Goal: Consume media (video, audio): Watch videos, listen to music or podcasts

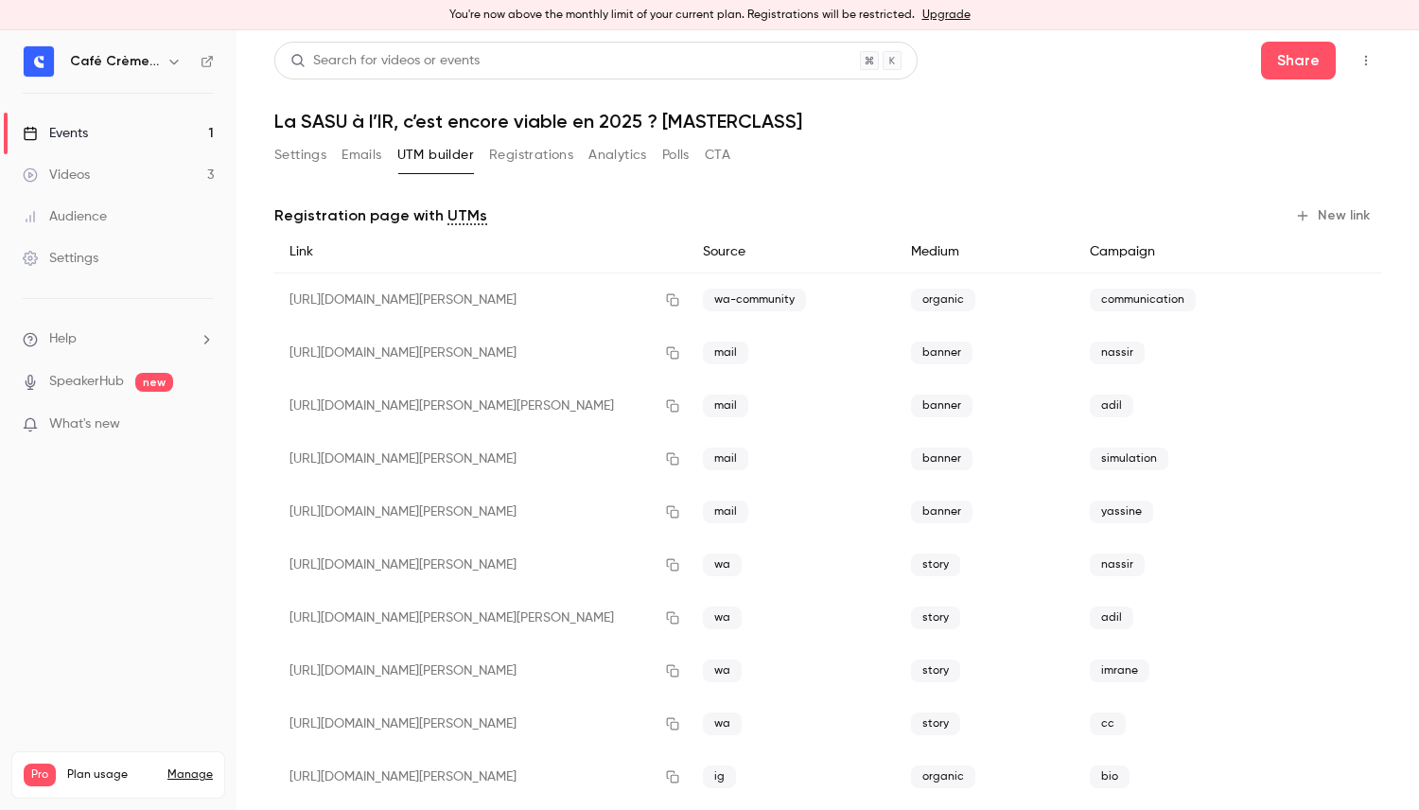
click at [318, 158] on button "Settings" at bounding box center [300, 155] width 52 height 30
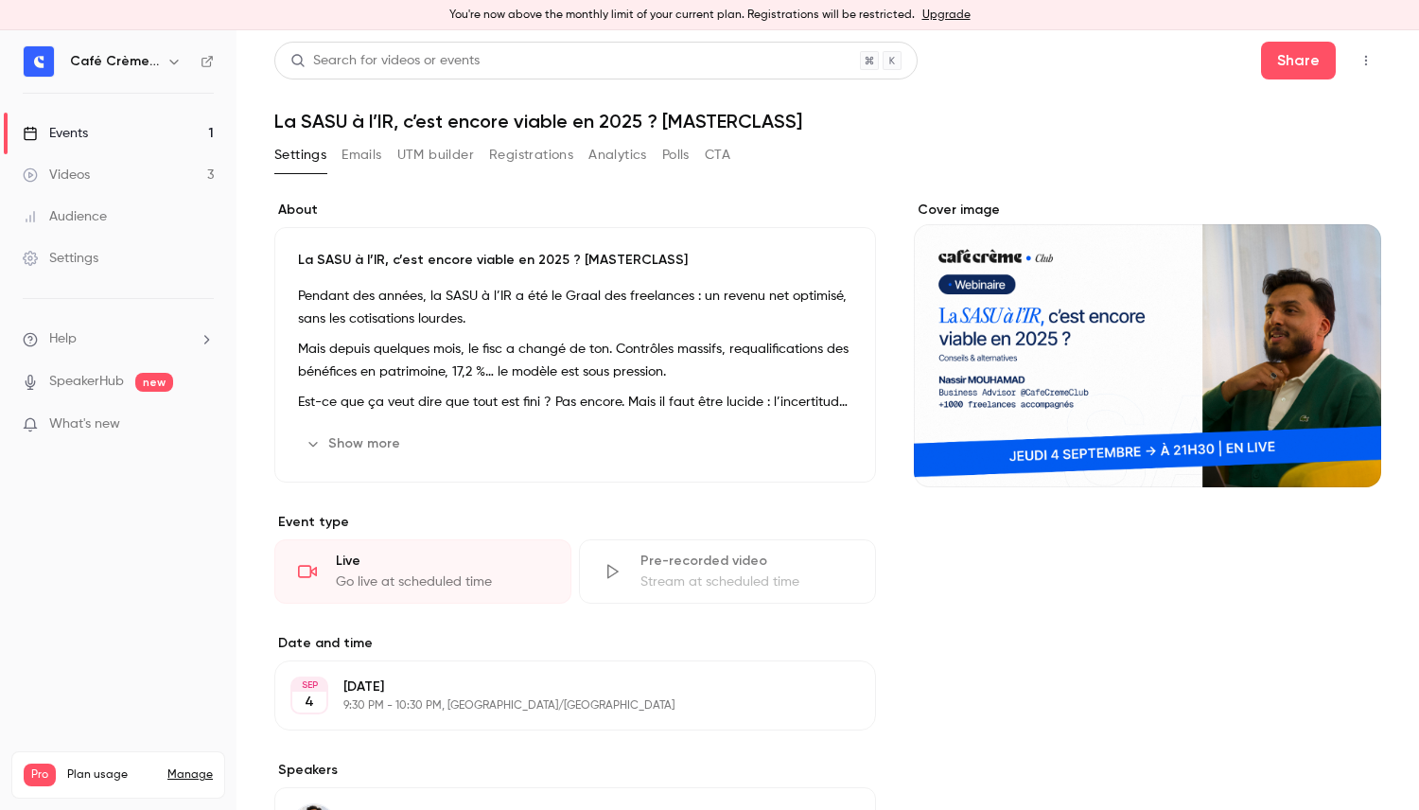
click at [638, 152] on button "Analytics" at bounding box center [617, 155] width 59 height 30
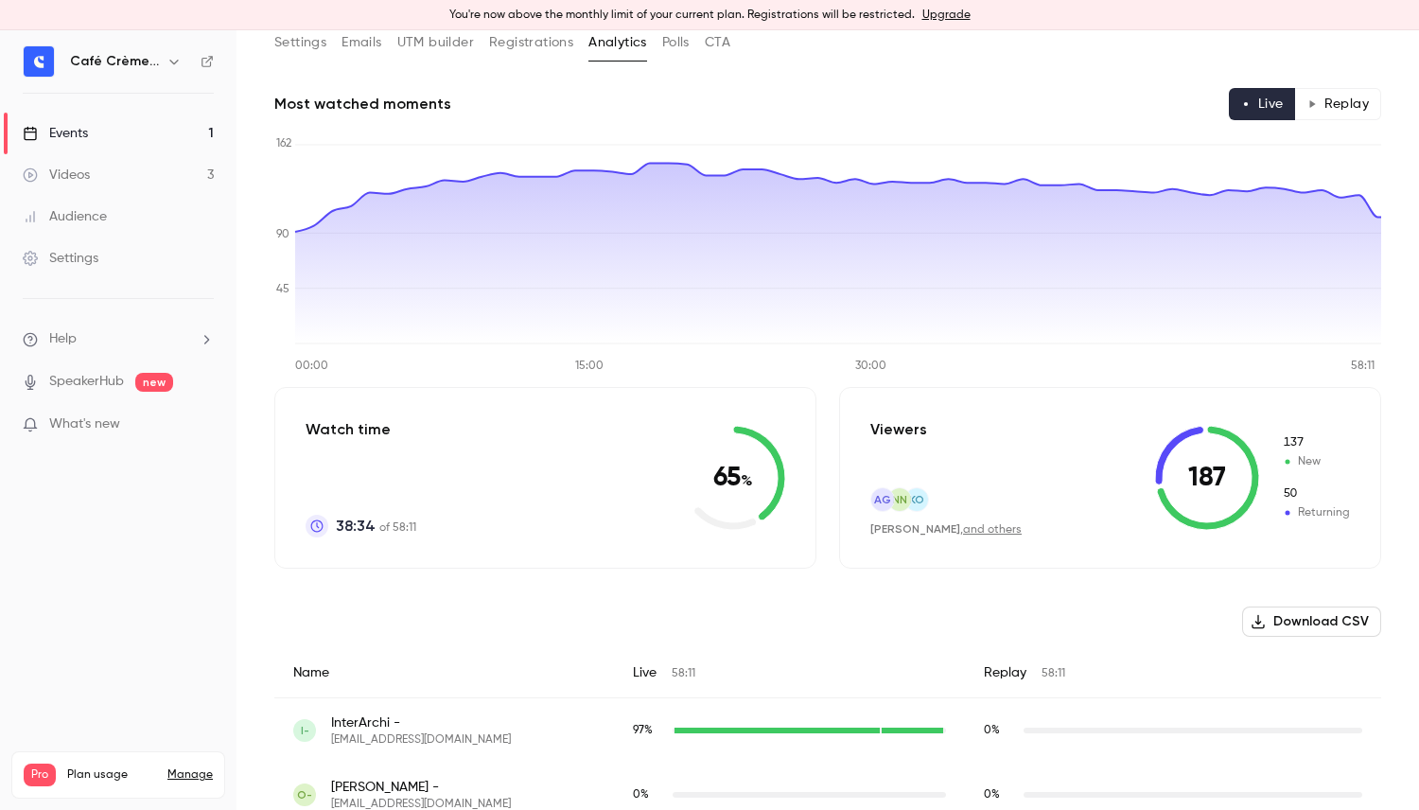
scroll to position [195, 0]
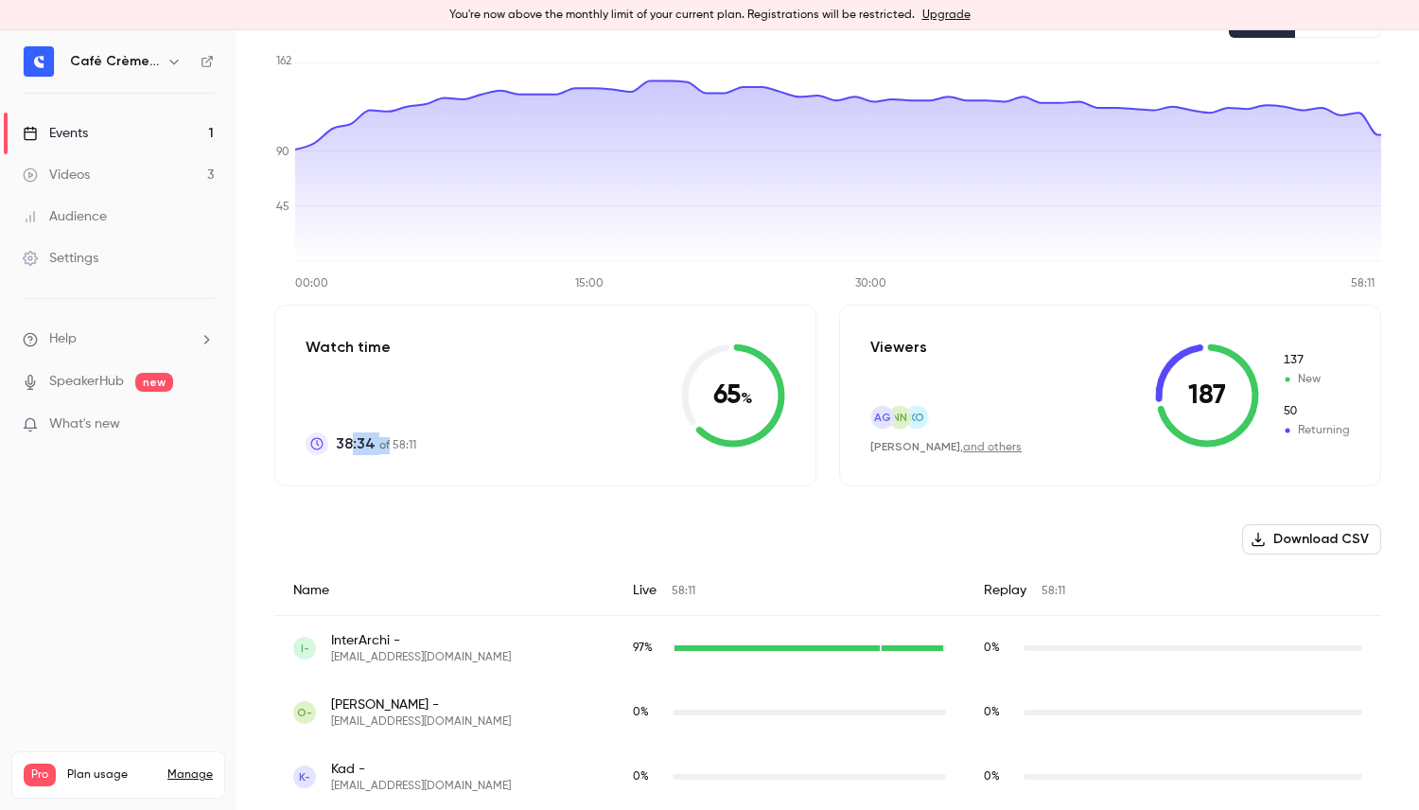
drag, startPoint x: 380, startPoint y: 440, endPoint x: 348, endPoint y: 439, distance: 32.2
click at [349, 439] on p "38:34 of 58:11" at bounding box center [376, 443] width 80 height 23
click at [405, 450] on p "38:34 of 58:11" at bounding box center [376, 443] width 80 height 23
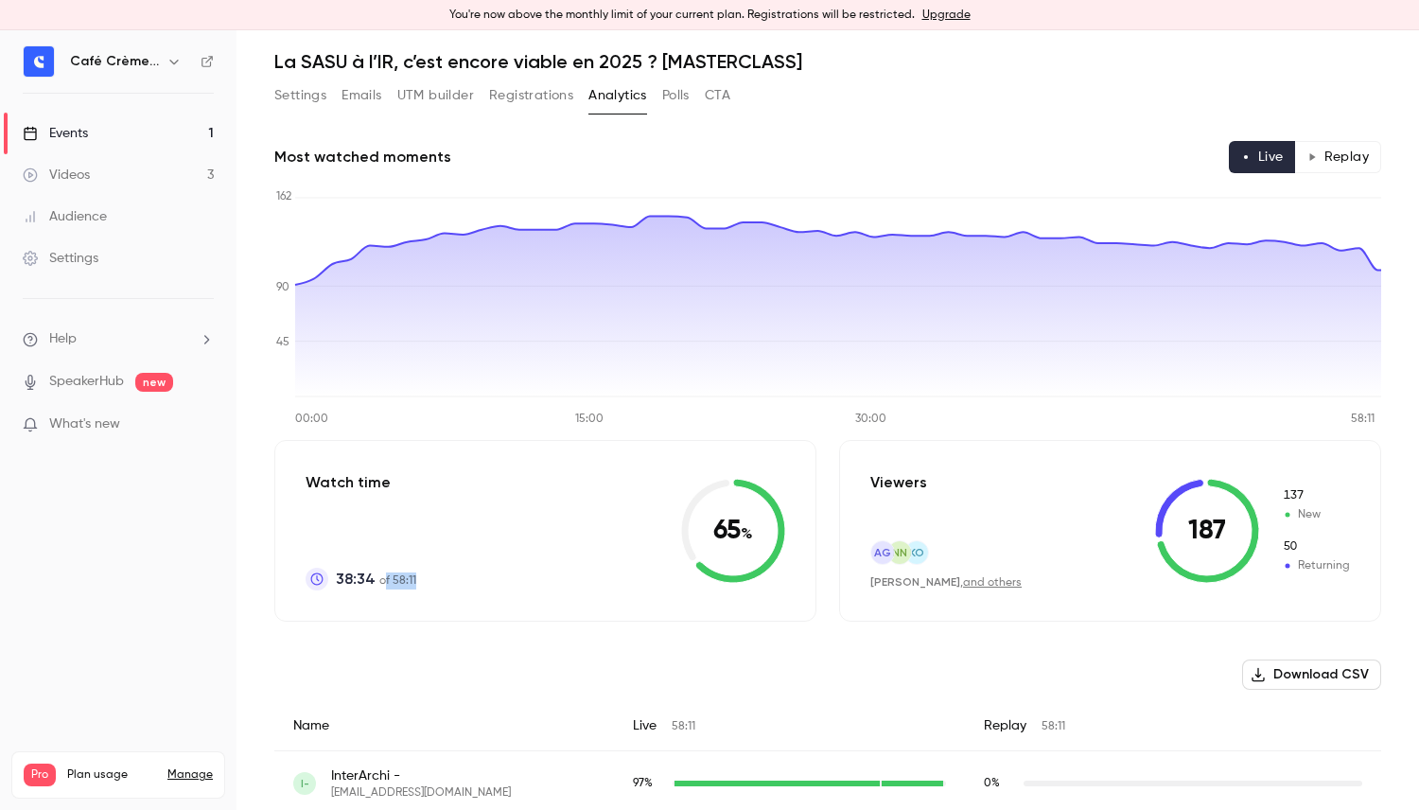
scroll to position [10, 0]
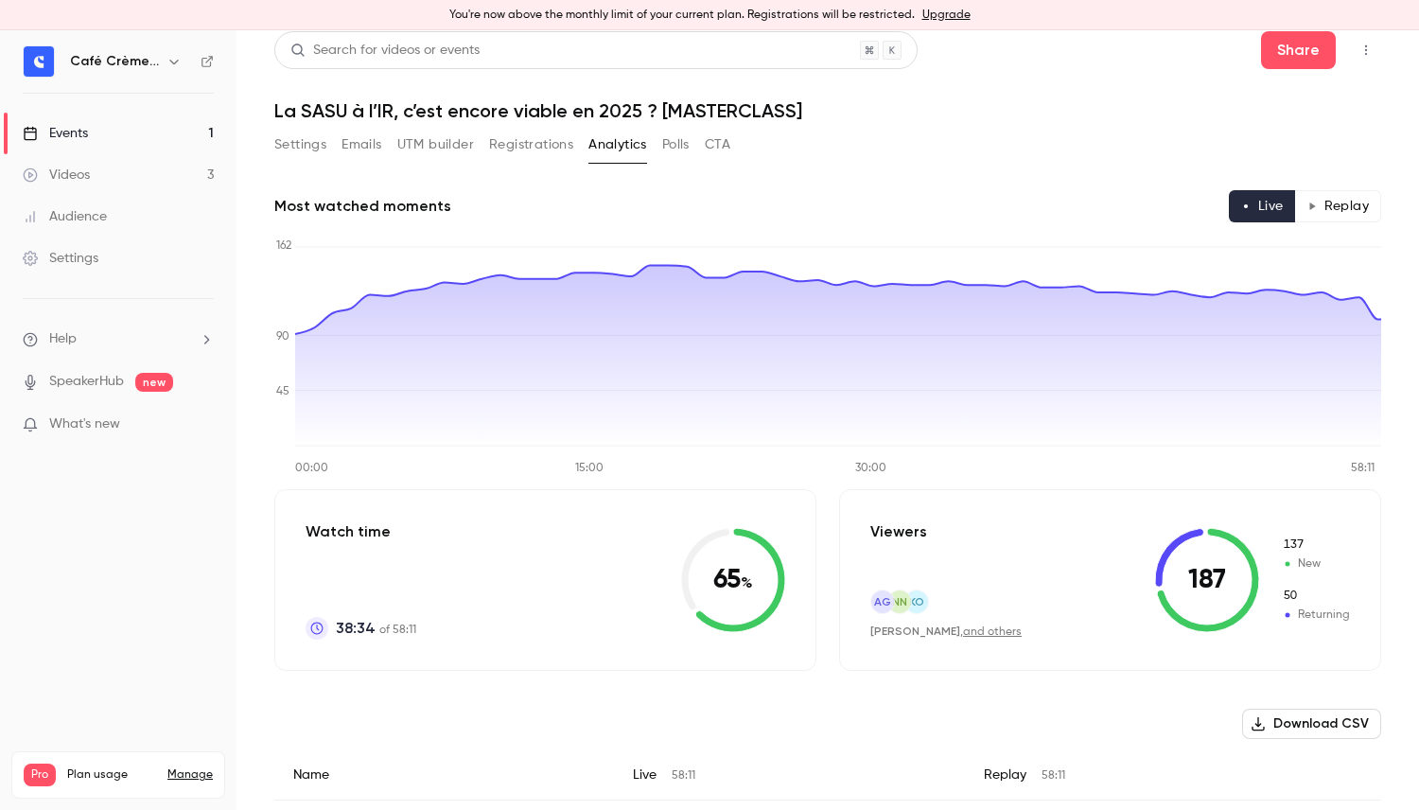
click at [656, 141] on div "Settings Emails UTM builder Registrations Analytics Polls CTA" at bounding box center [502, 145] width 456 height 30
click at [677, 145] on button "Polls" at bounding box center [675, 145] width 27 height 30
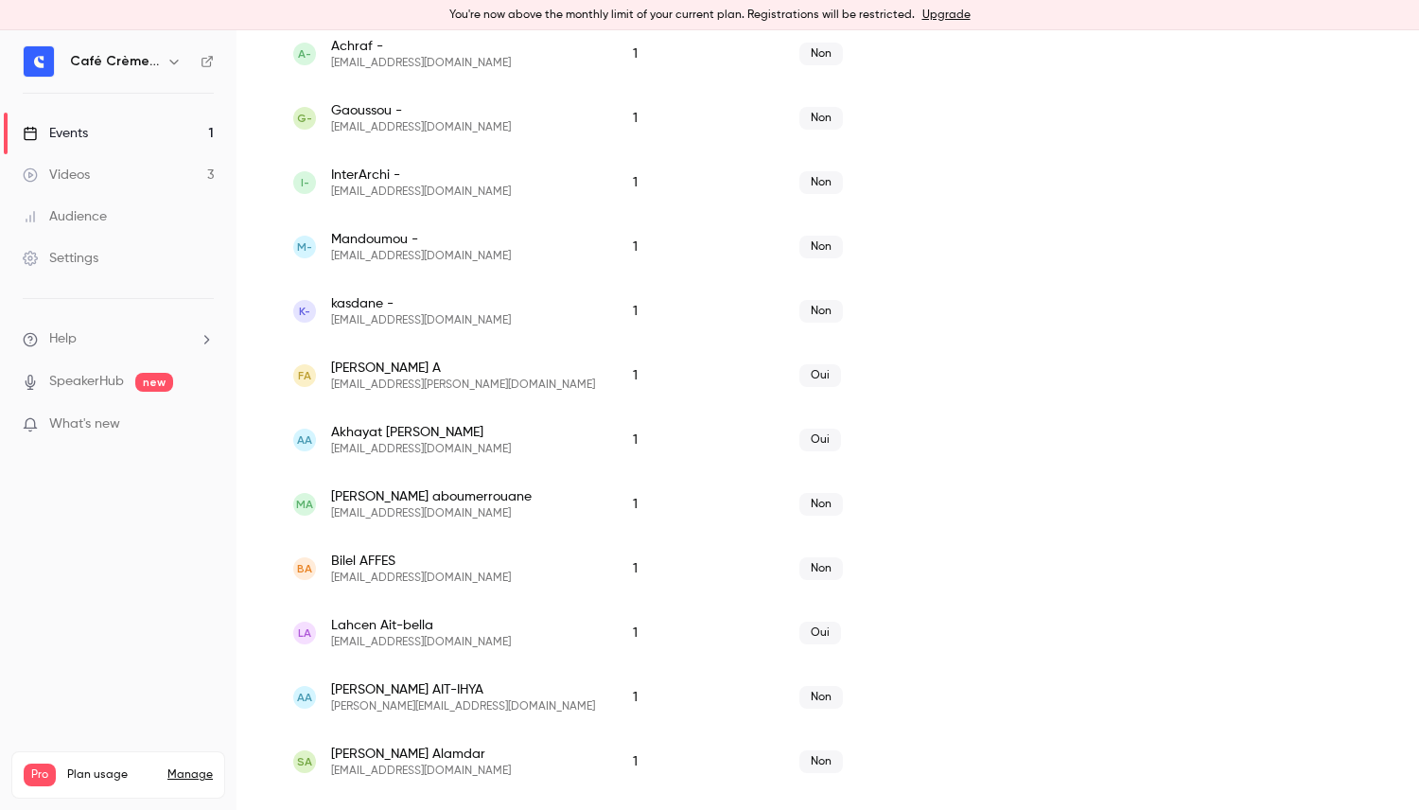
scroll to position [604, 0]
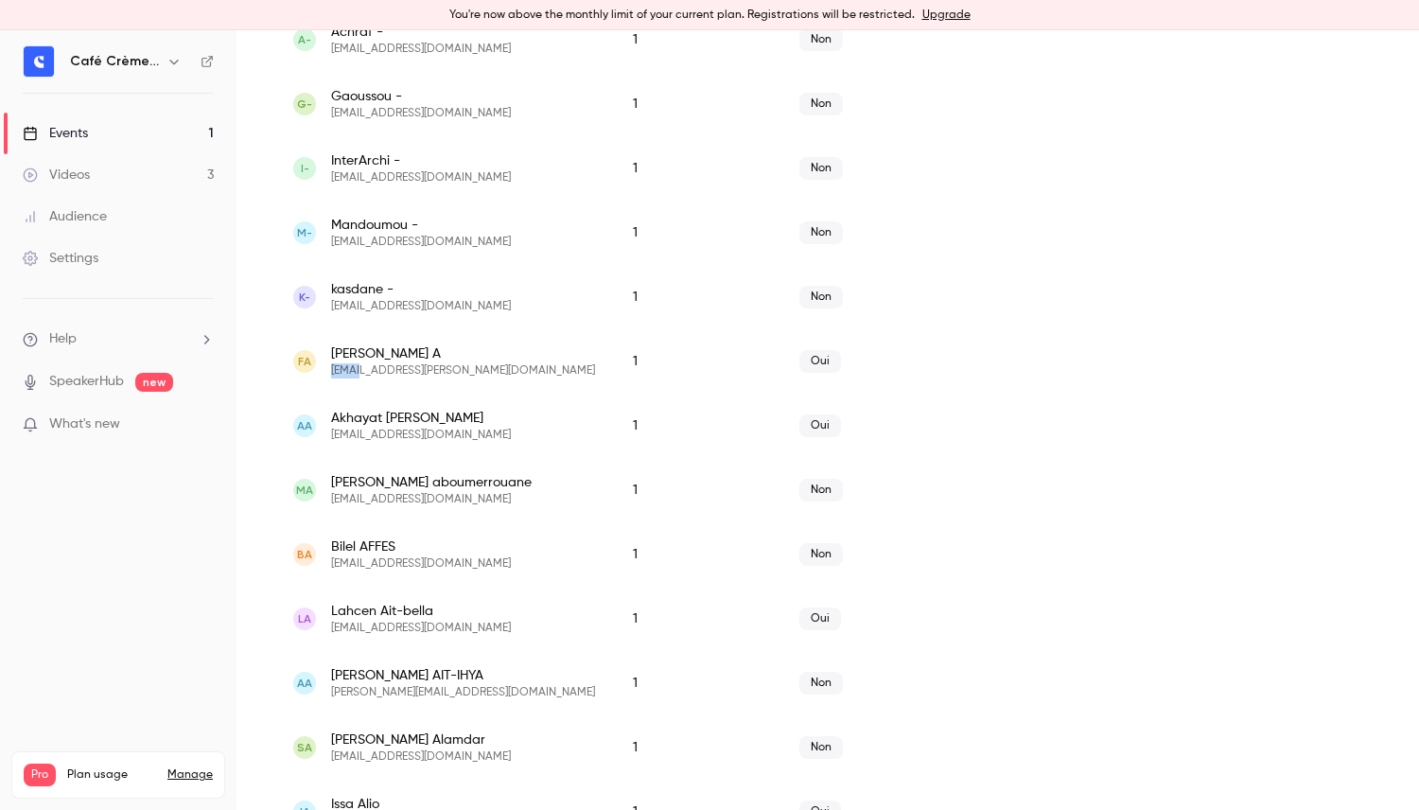
drag, startPoint x: 359, startPoint y: 374, endPoint x: 331, endPoint y: 376, distance: 28.5
click at [331, 376] on span "fayzel.abdoul@gmail.com" at bounding box center [463, 370] width 264 height 15
drag, startPoint x: 332, startPoint y: 376, endPoint x: 393, endPoint y: 376, distance: 60.5
click at [393, 376] on span "fayzel.abdoul@gmail.com" at bounding box center [463, 370] width 264 height 15
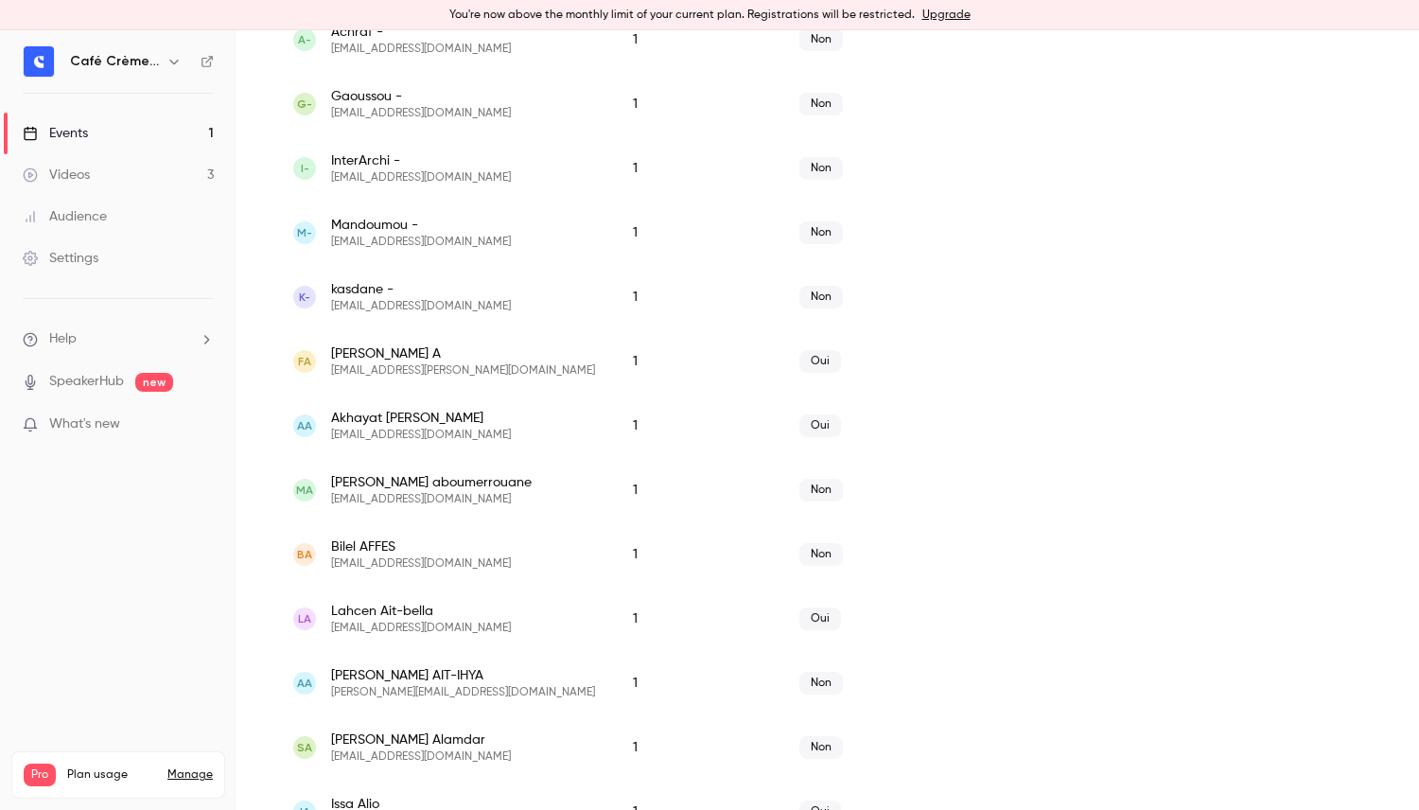
click at [396, 376] on span "fayzel.abdoul@gmail.com" at bounding box center [463, 370] width 264 height 15
drag, startPoint x: 402, startPoint y: 376, endPoint x: 334, endPoint y: 376, distance: 68.1
click at [334, 376] on span "fayzel.abdoul@gmail.com" at bounding box center [463, 370] width 264 height 15
drag, startPoint x: 331, startPoint y: 376, endPoint x: 402, endPoint y: 374, distance: 71.0
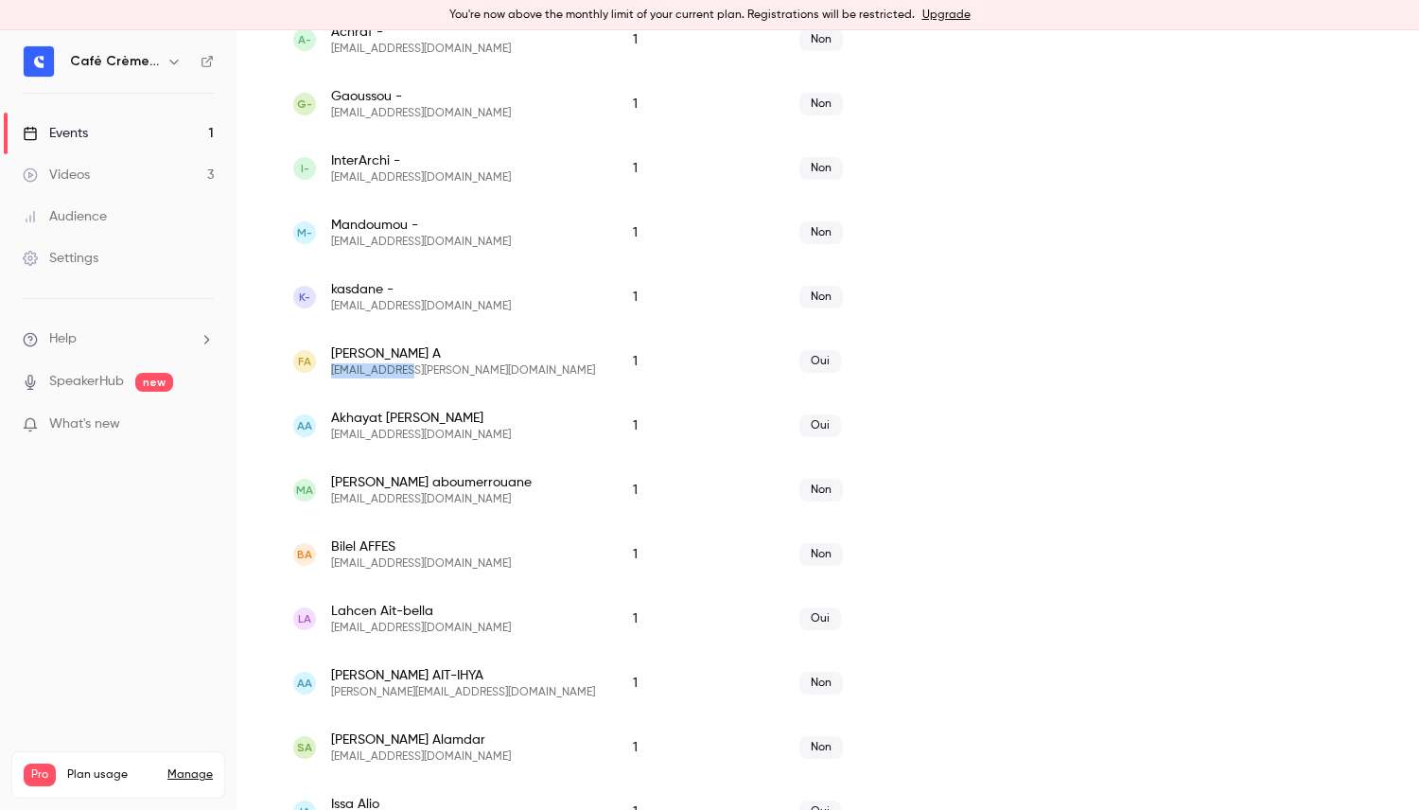
click at [402, 374] on span "fayzel.abdoul@gmail.com" at bounding box center [463, 370] width 264 height 15
click at [812, 367] on span "Oui" at bounding box center [820, 361] width 42 height 23
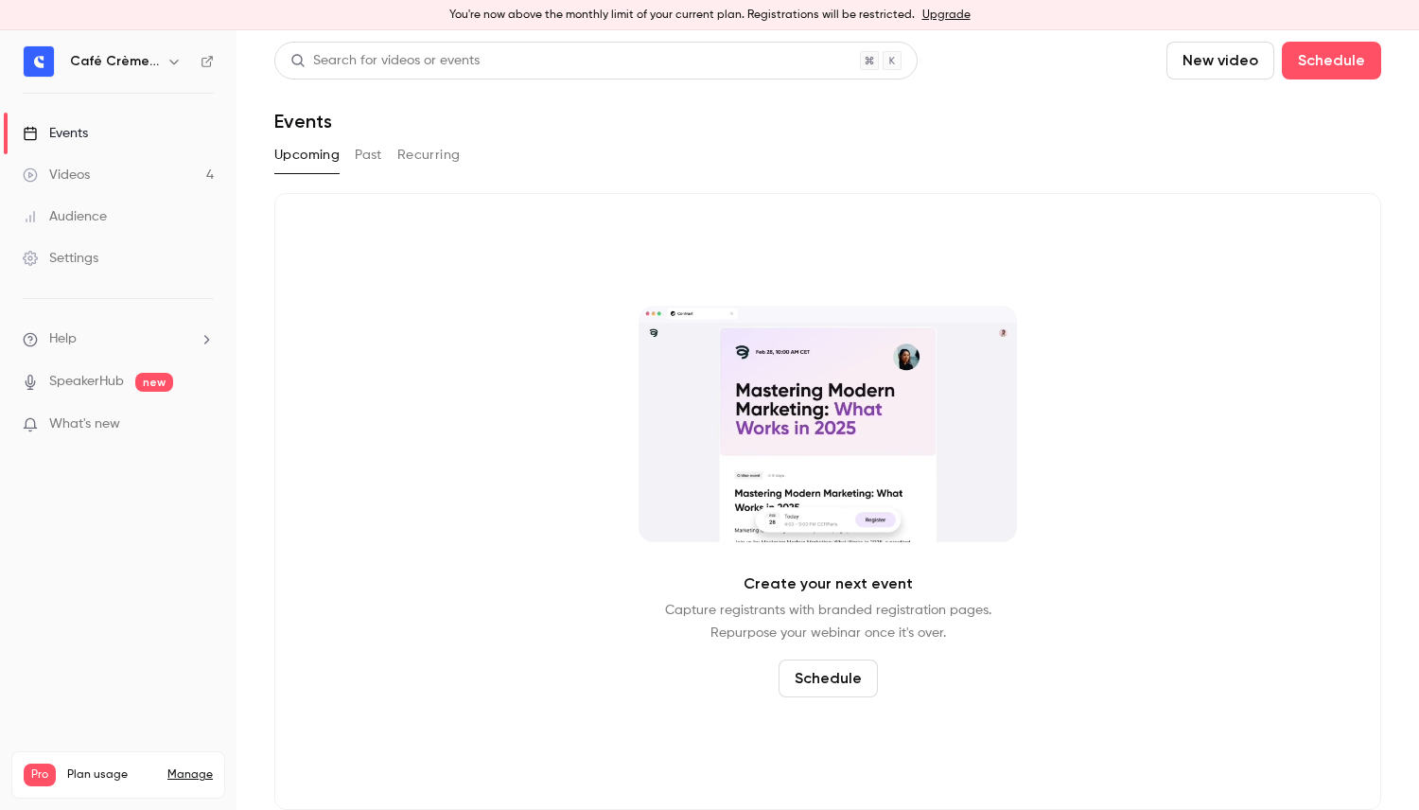
click at [136, 190] on link "Videos 4" at bounding box center [118, 175] width 236 height 42
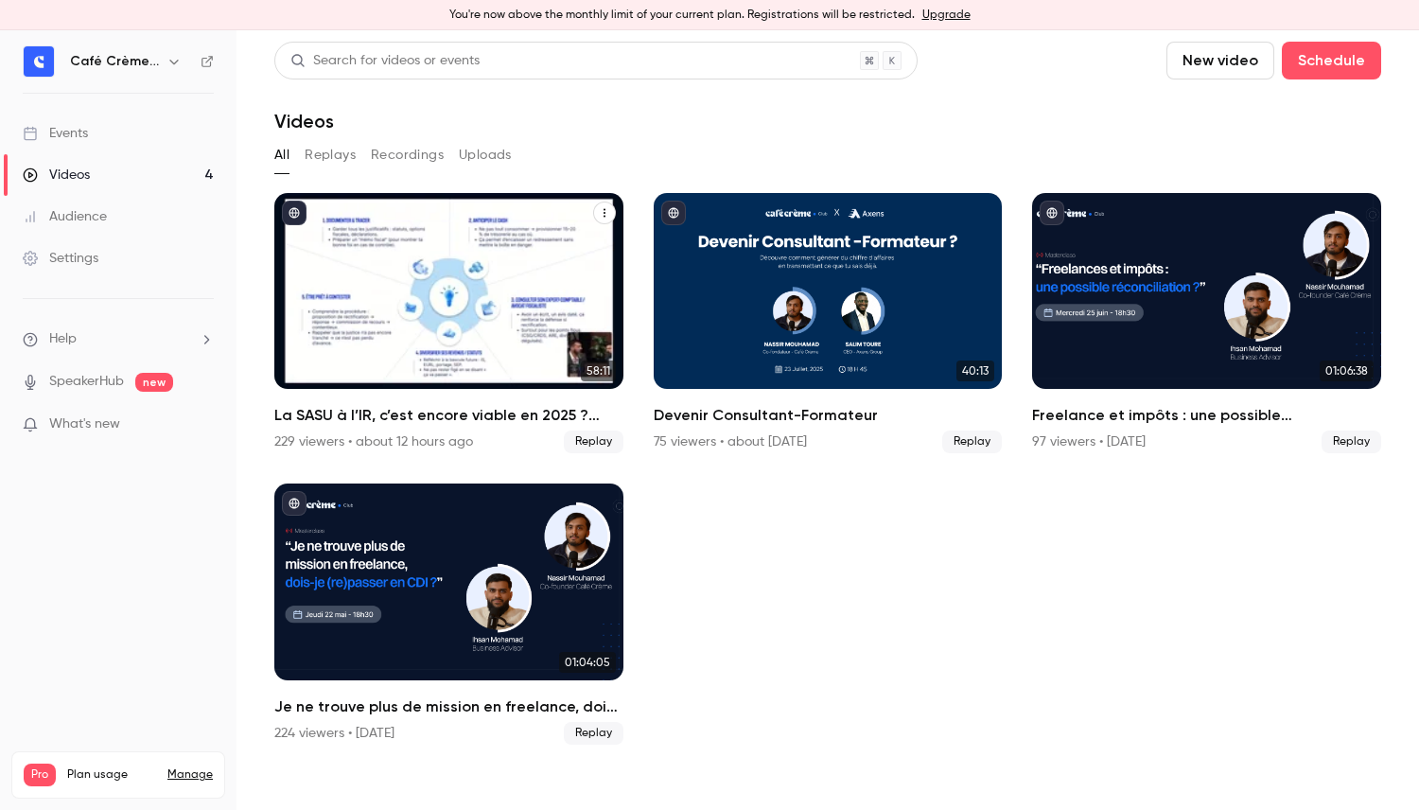
click at [464, 288] on div "La SASU à l’IR, c’est encore viable en 2025 ? [MASTERCLASS]" at bounding box center [448, 291] width 349 height 196
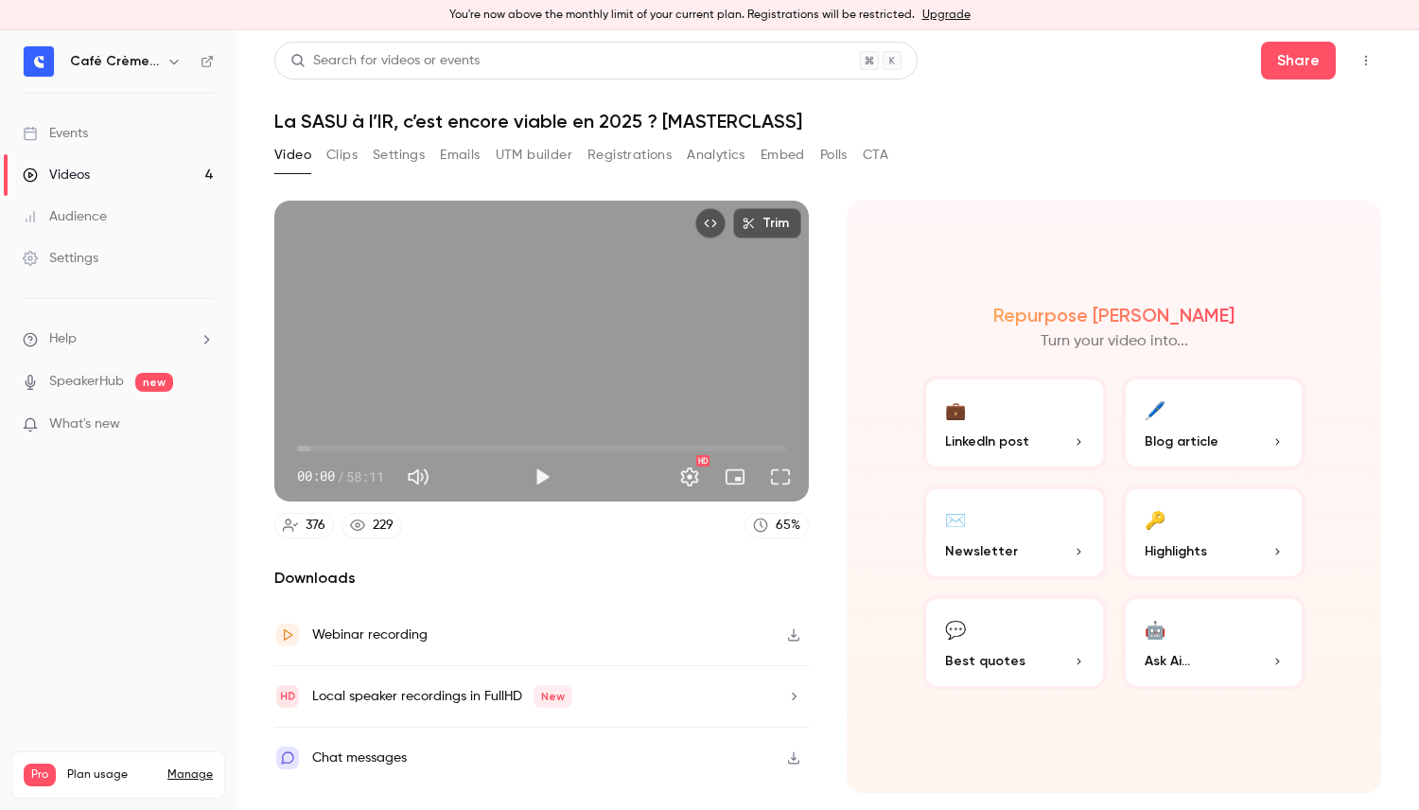
click at [544, 482] on button "Play" at bounding box center [542, 477] width 38 height 38
click at [683, 470] on button "Settings" at bounding box center [690, 477] width 38 height 38
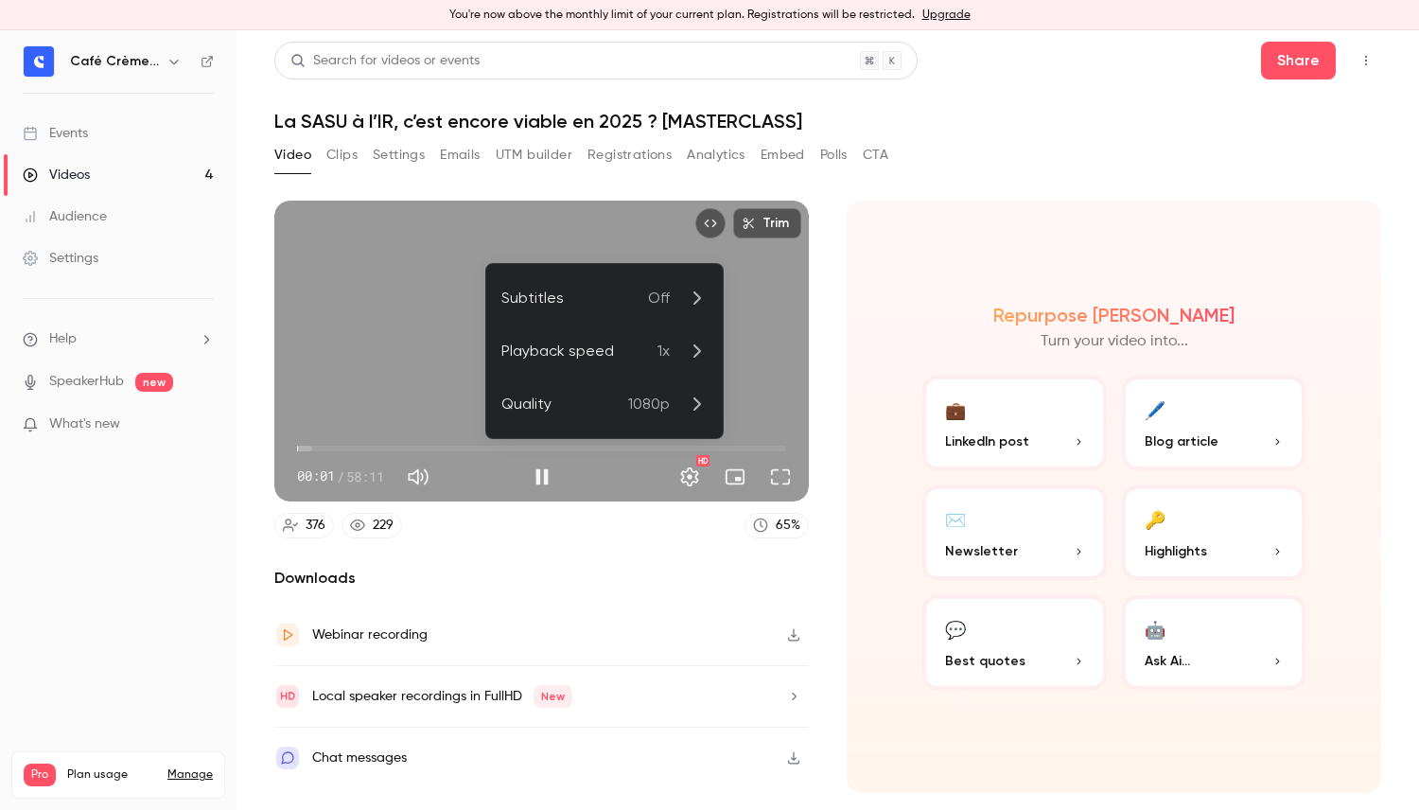
click at [651, 400] on span "1080p" at bounding box center [649, 404] width 42 height 23
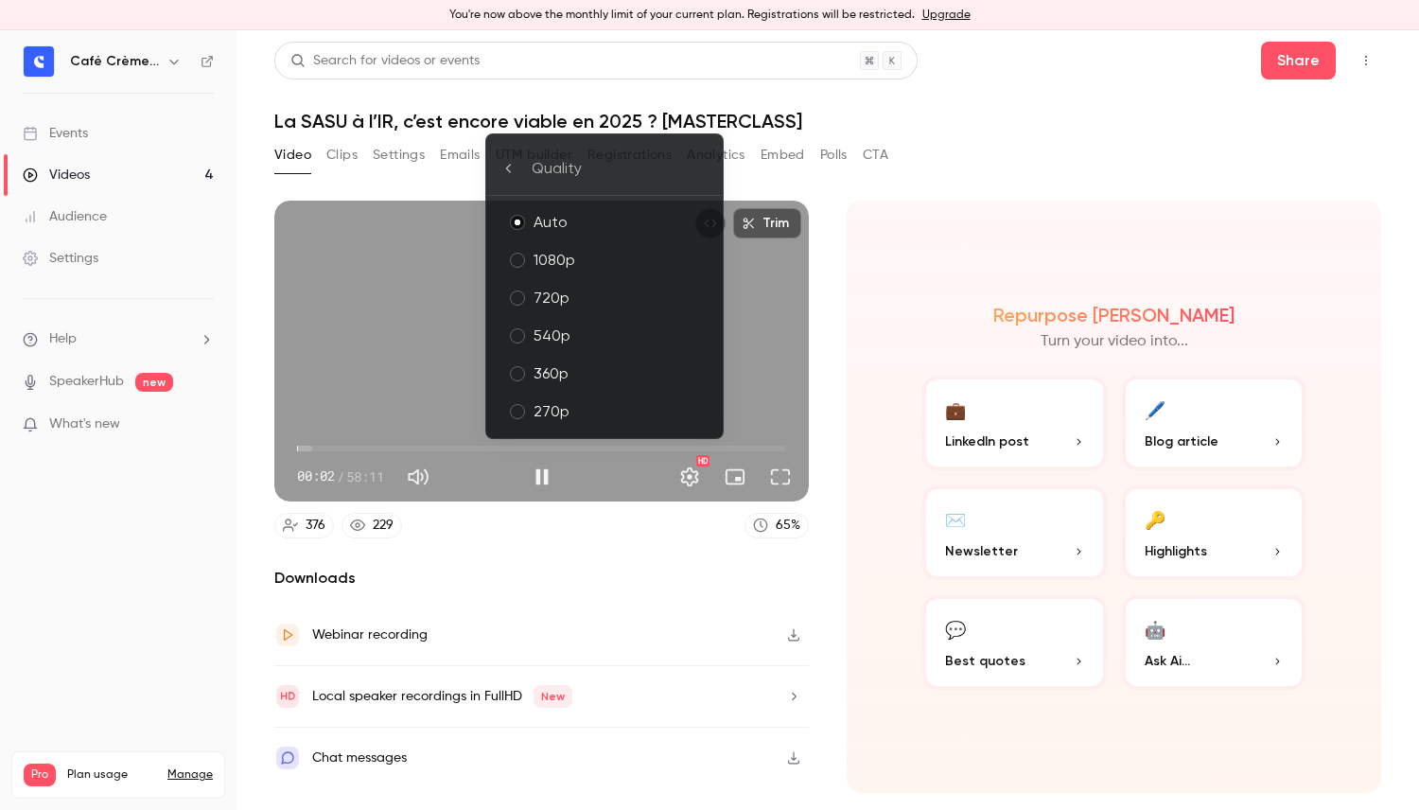
click at [615, 263] on div "1080p" at bounding box center [621, 260] width 174 height 23
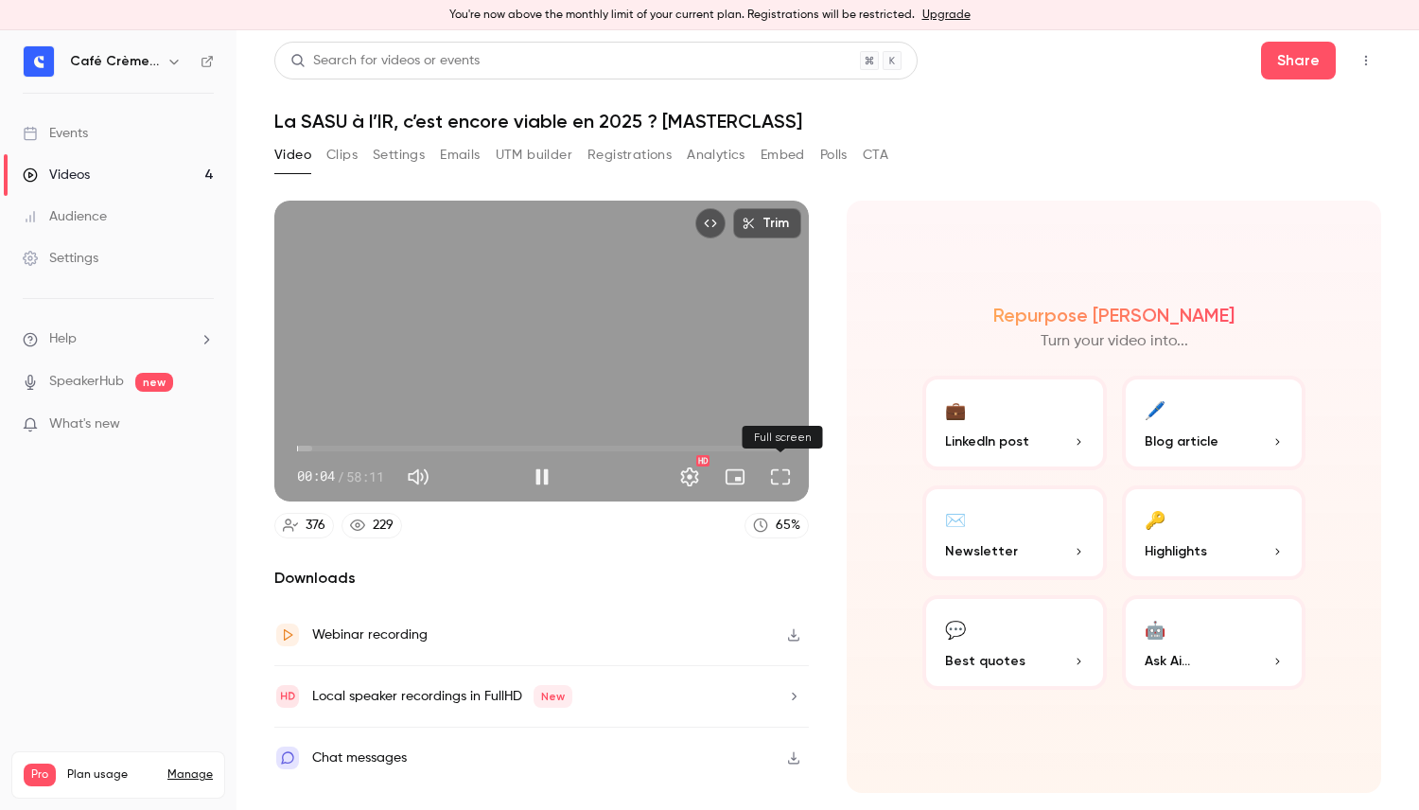
click at [779, 465] on button "Full screen" at bounding box center [780, 477] width 38 height 38
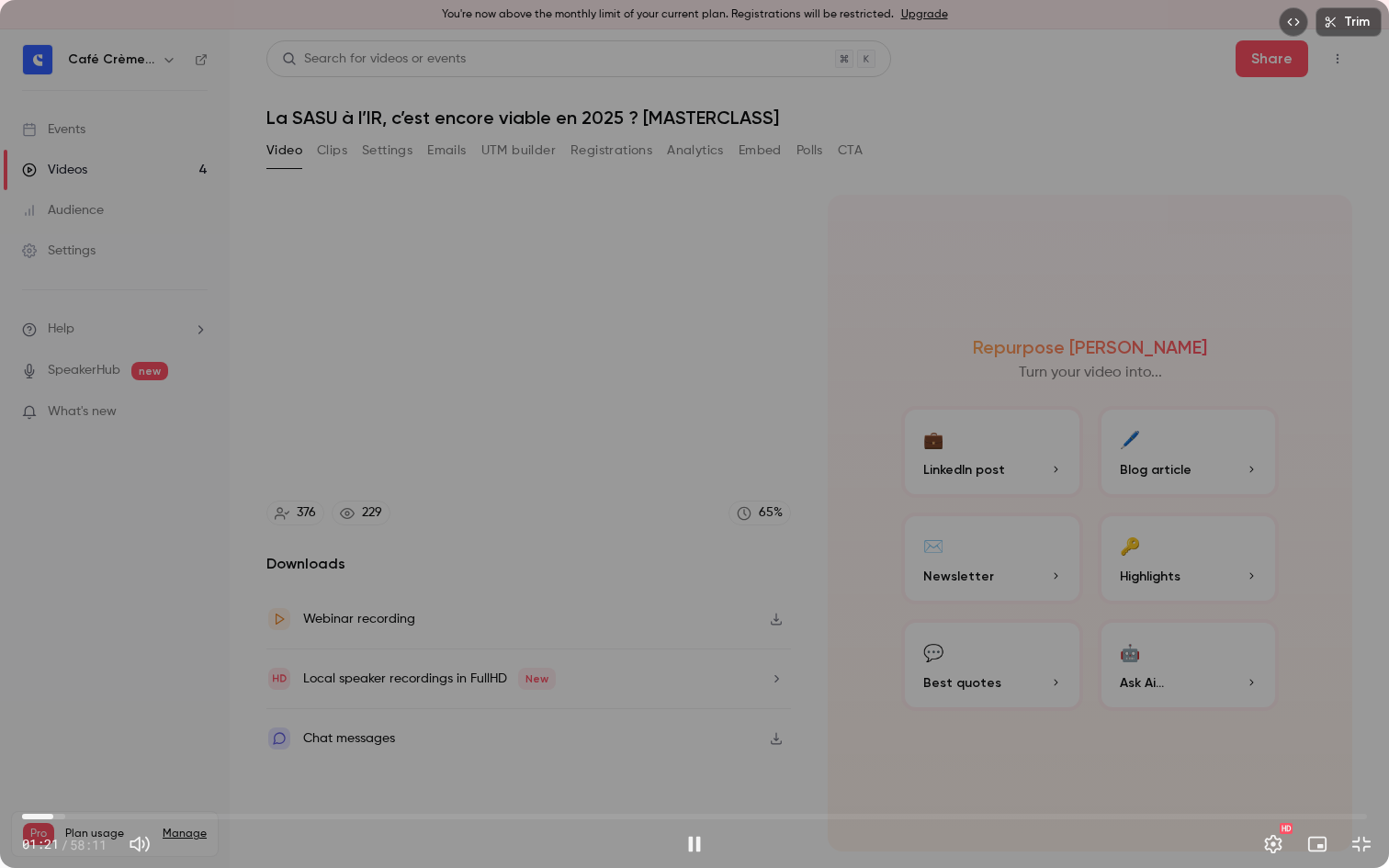
click at [53, 785] on span "01:21" at bounding box center [694, 817] width 1345 height 29
click at [107, 785] on span "03:39" at bounding box center [694, 817] width 1345 height 29
click at [76, 785] on span "04:12" at bounding box center [694, 817] width 1345 height 29
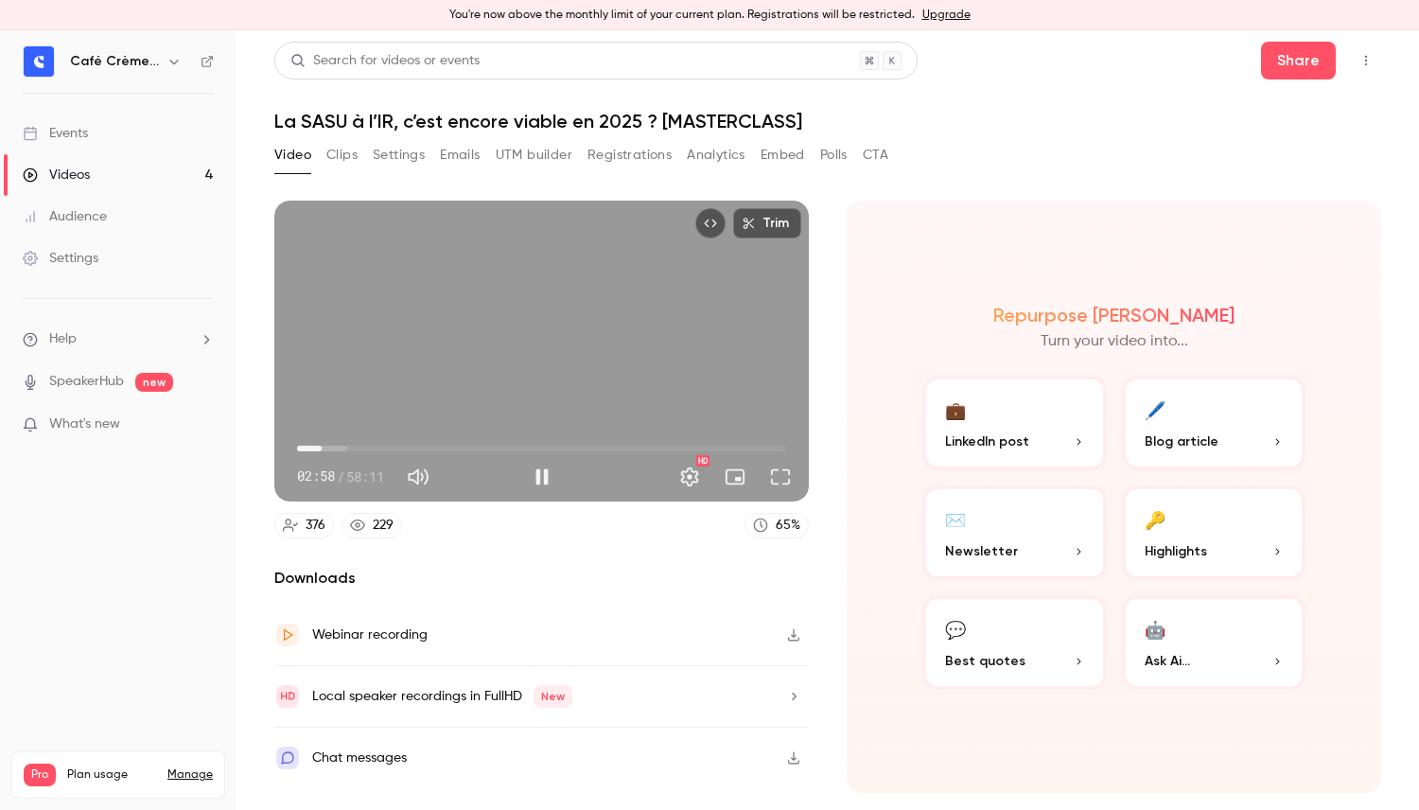
click at [440, 388] on div "Trim 02:58 02:58 / 58:11 HD" at bounding box center [541, 351] width 534 height 301
type input "*****"
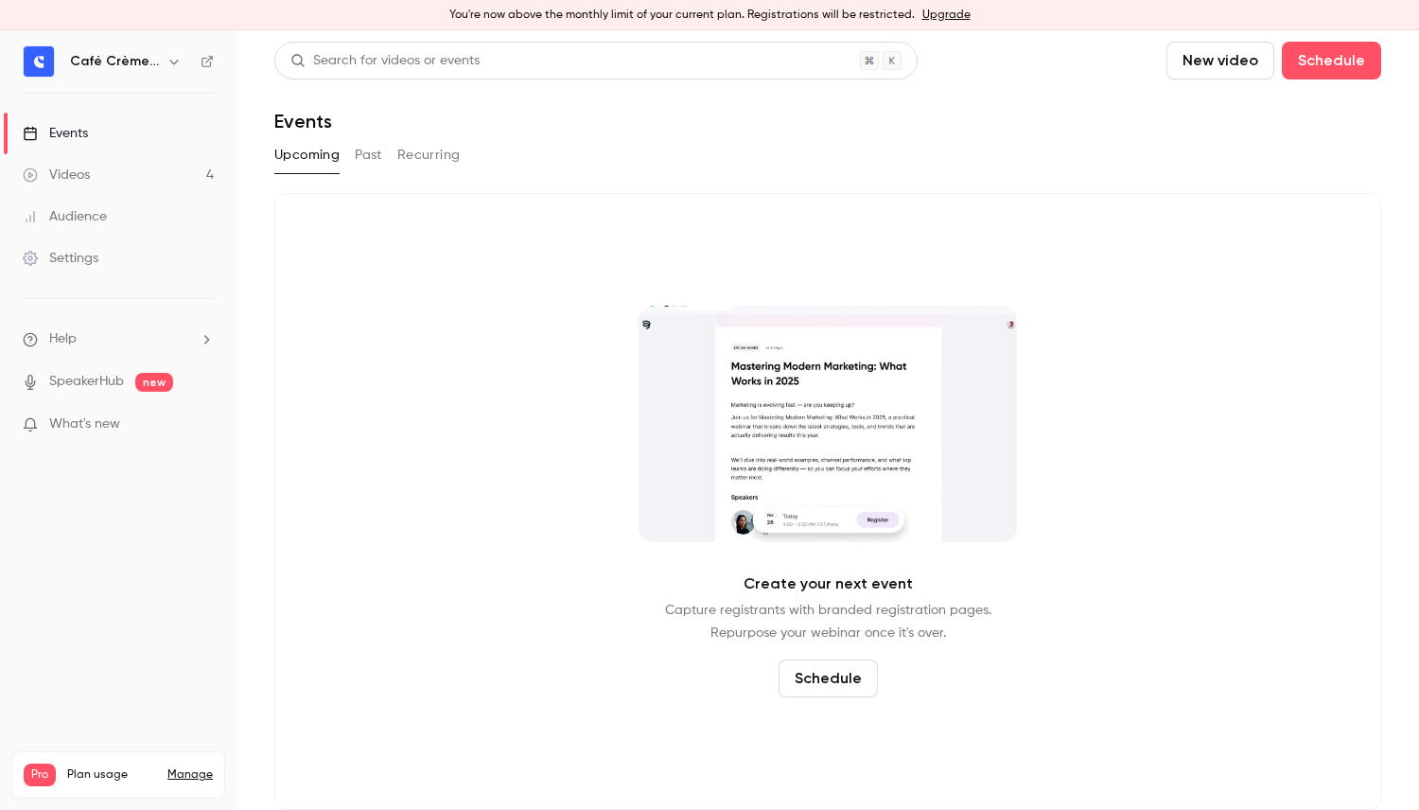
click at [156, 174] on link "Videos 4" at bounding box center [118, 175] width 236 height 42
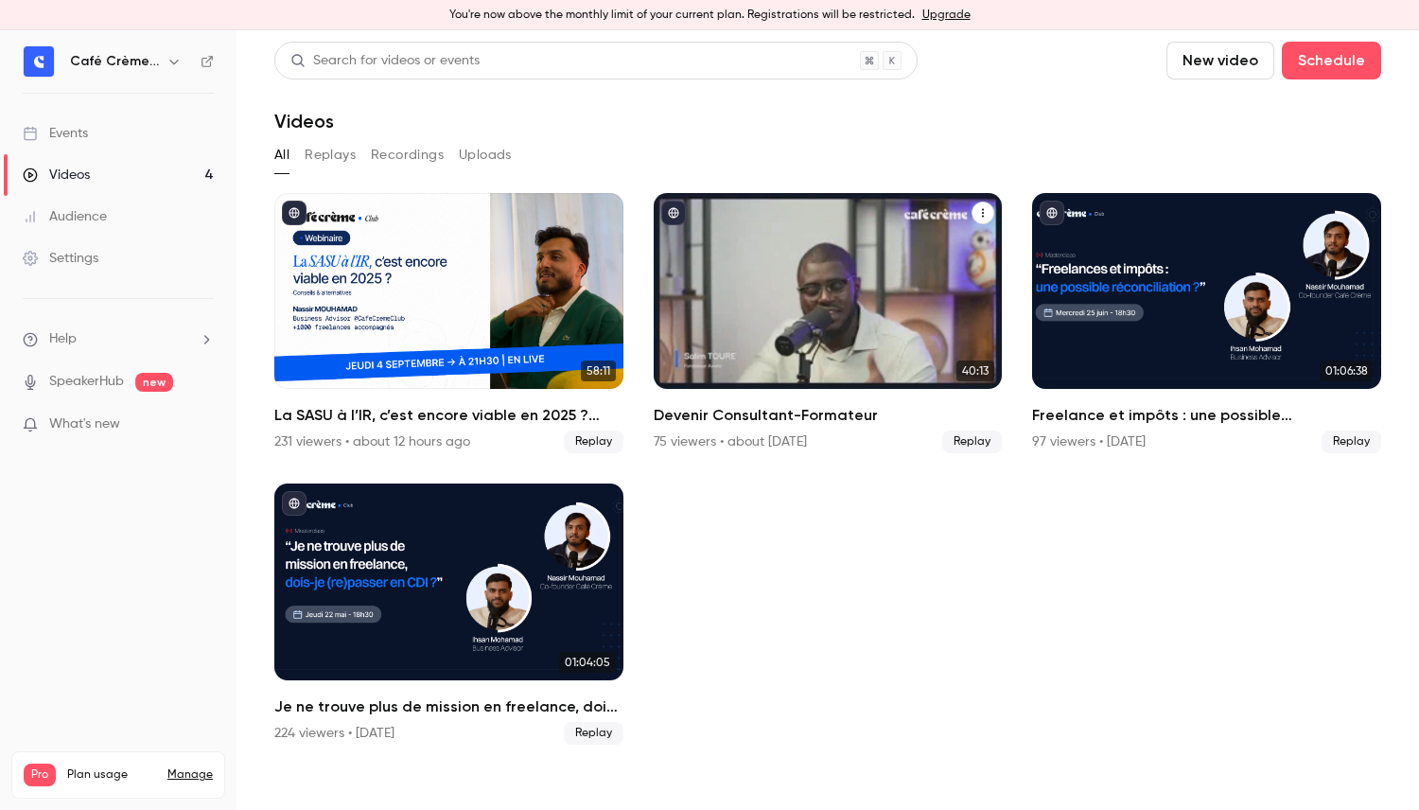
click at [895, 352] on div "Devenir Consultant-Formateur" at bounding box center [828, 291] width 349 height 196
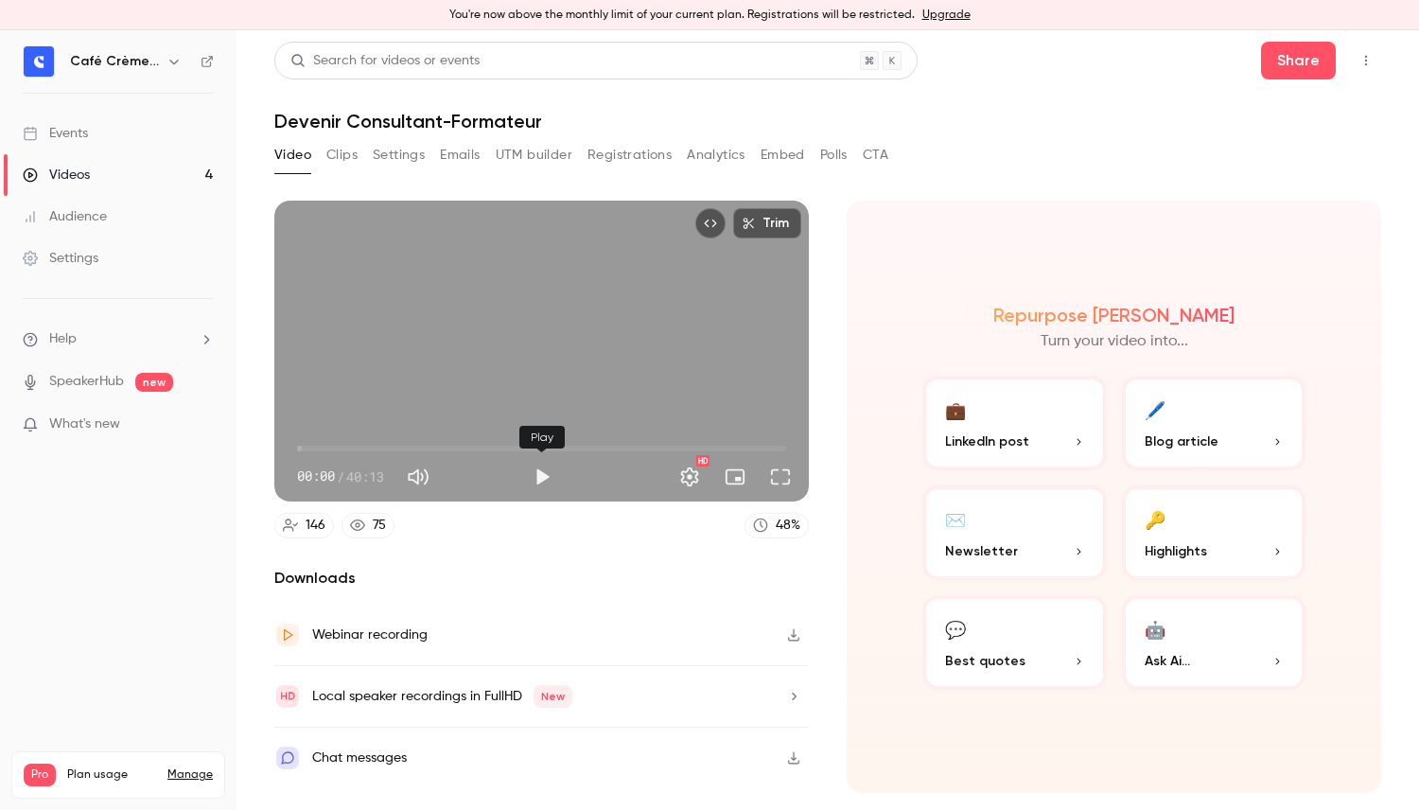
click at [538, 473] on button "Play" at bounding box center [542, 477] width 38 height 38
click at [791, 481] on button "Full screen" at bounding box center [780, 477] width 38 height 38
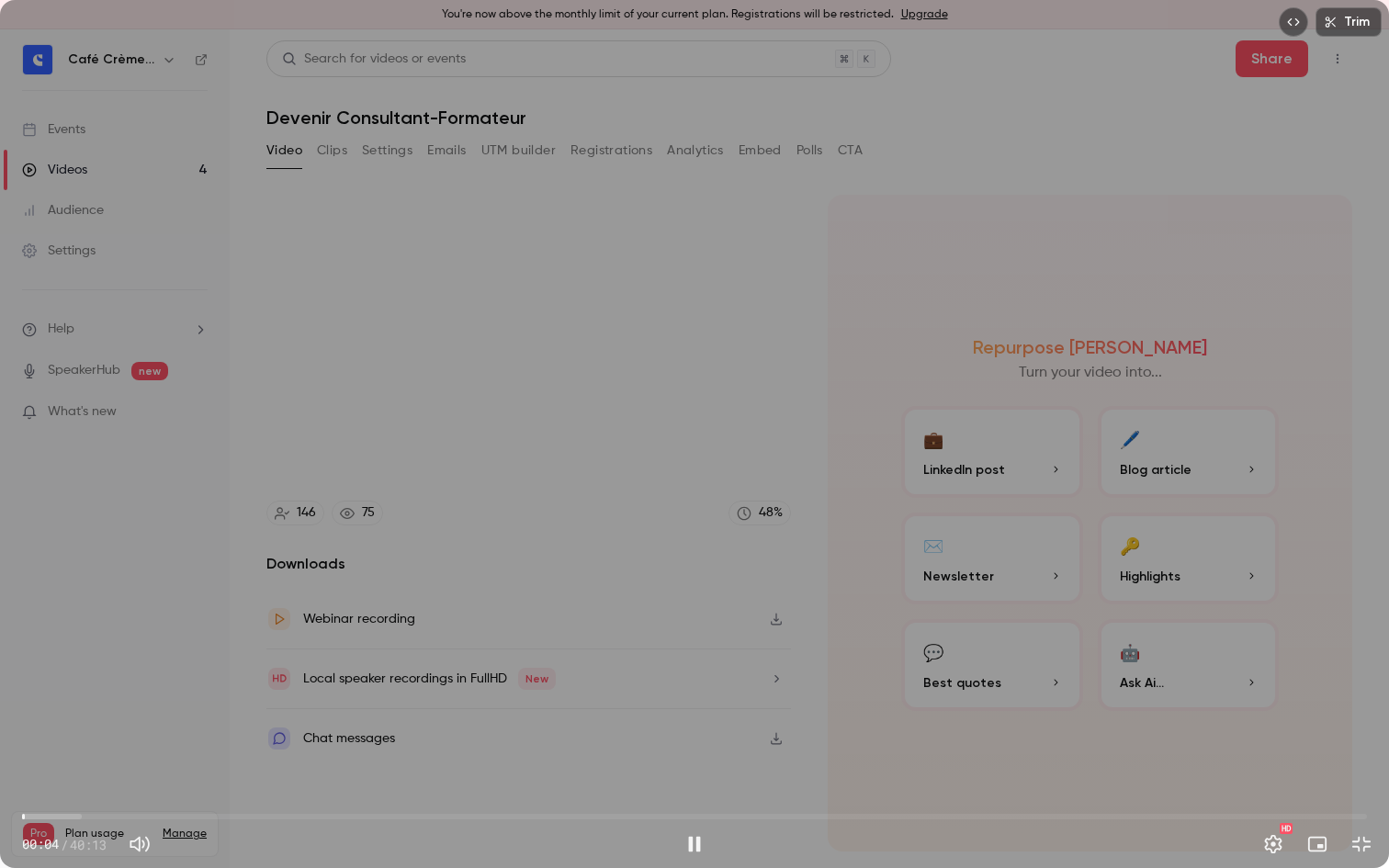
click at [73, 785] on span "00:04" at bounding box center [694, 817] width 1345 height 29
click at [1062, 723] on div "Trim 01:54 01:54 / 40:13 HD" at bounding box center [694, 434] width 1389 height 868
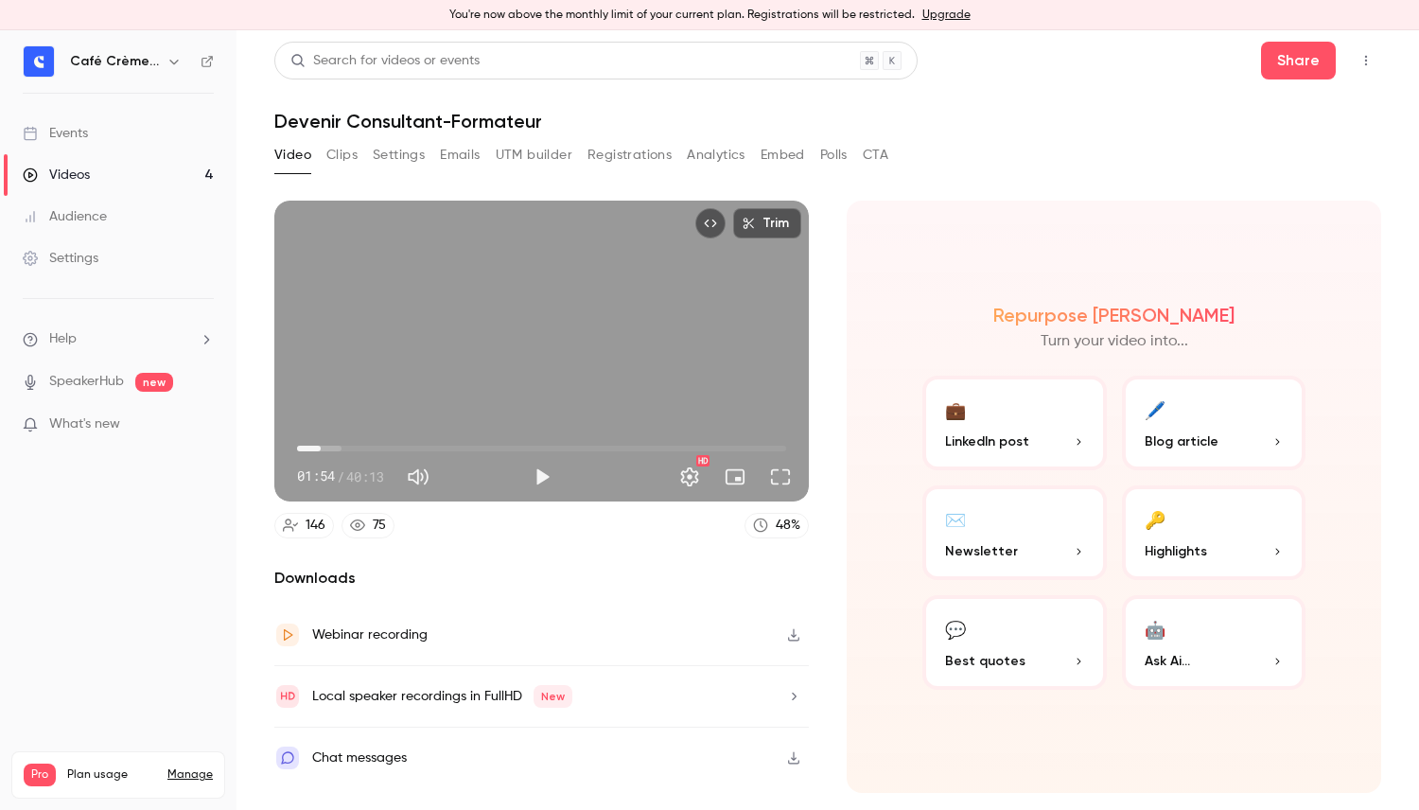
click at [656, 330] on div "Trim 01:54 01:54 / 40:13 HD" at bounding box center [541, 351] width 534 height 301
type input "*****"
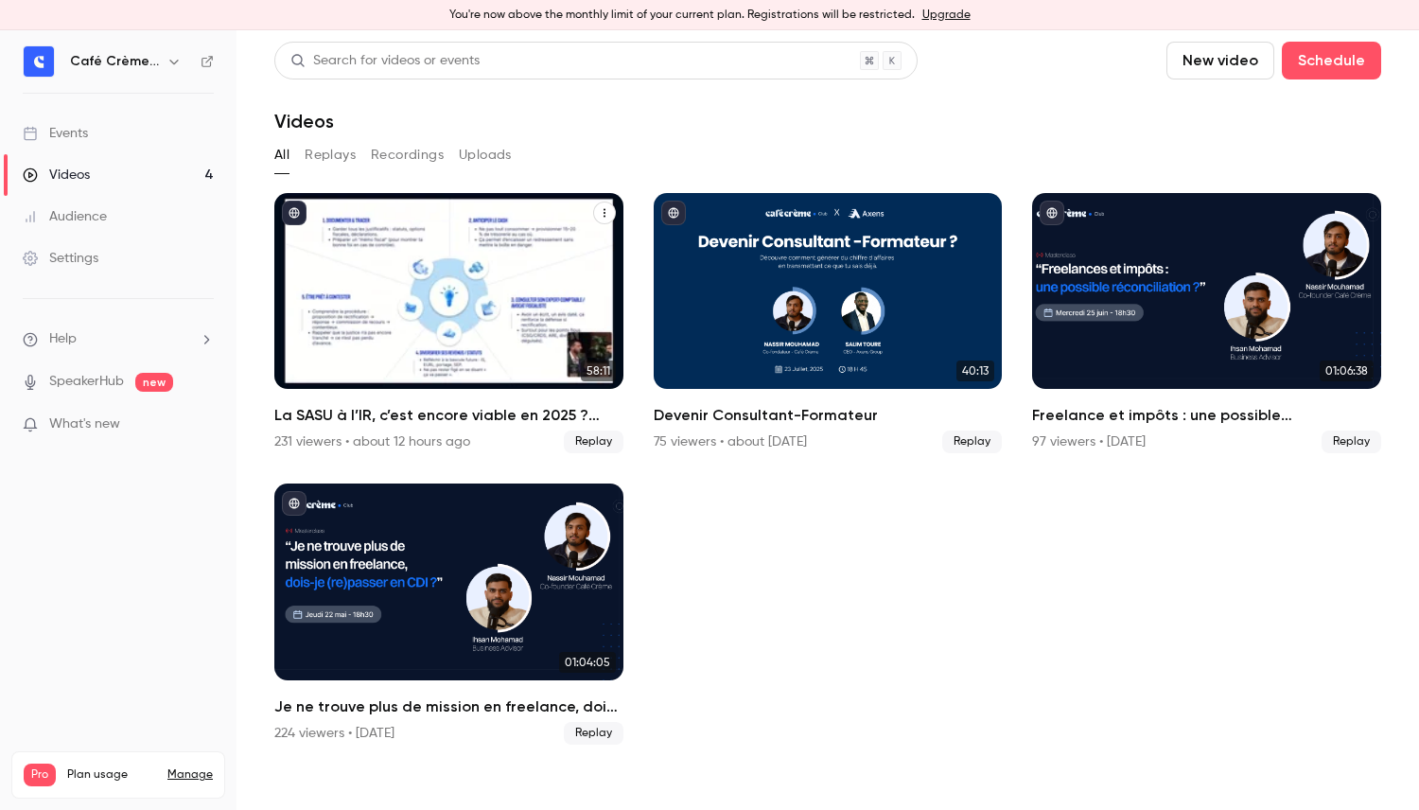
click at [466, 254] on div "La SASU à l’IR, c’est encore viable en 2025 ? [MASTERCLASS]" at bounding box center [448, 291] width 349 height 196
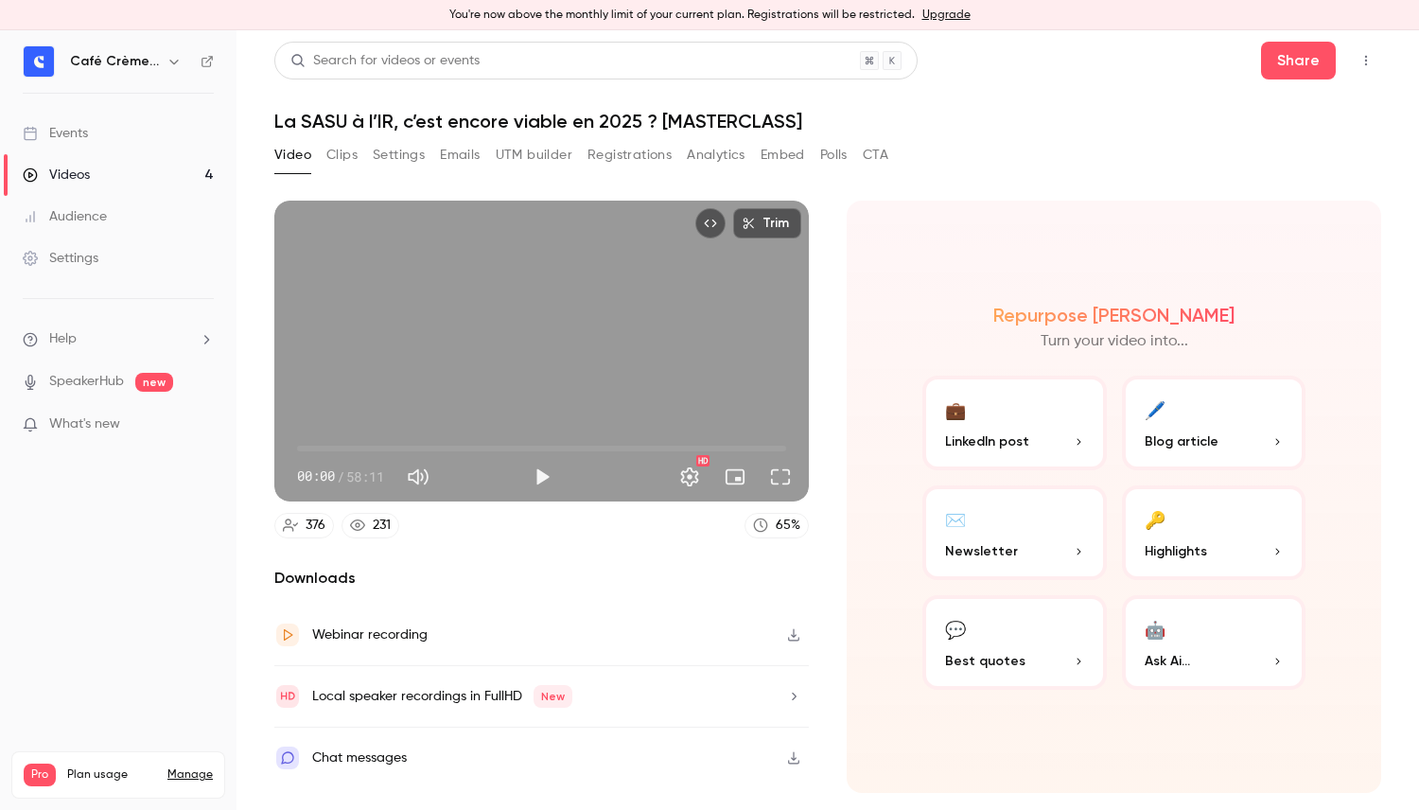
click at [976, 431] on span "LinkedIn post" at bounding box center [987, 441] width 84 height 20
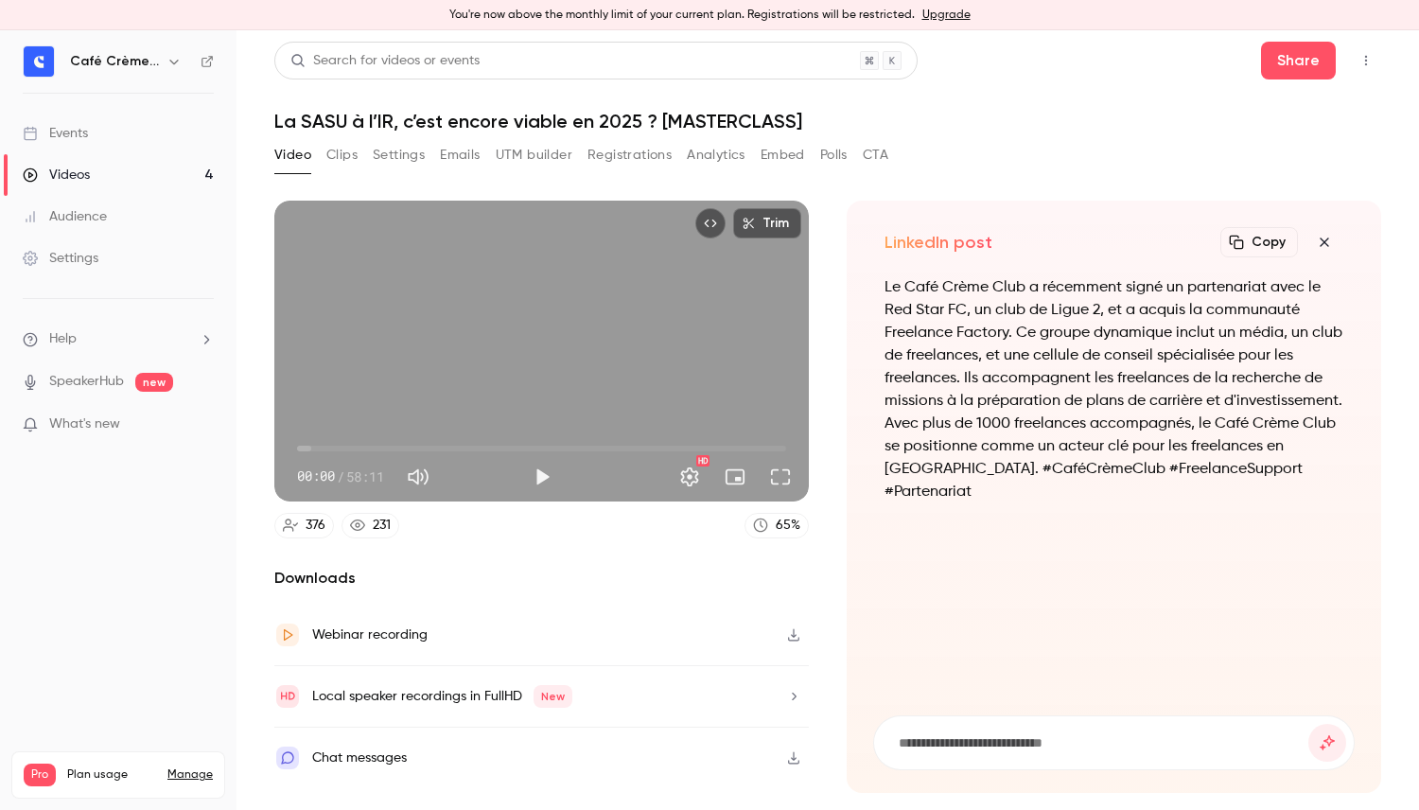
click at [1312, 240] on button "button" at bounding box center [1324, 242] width 38 height 38
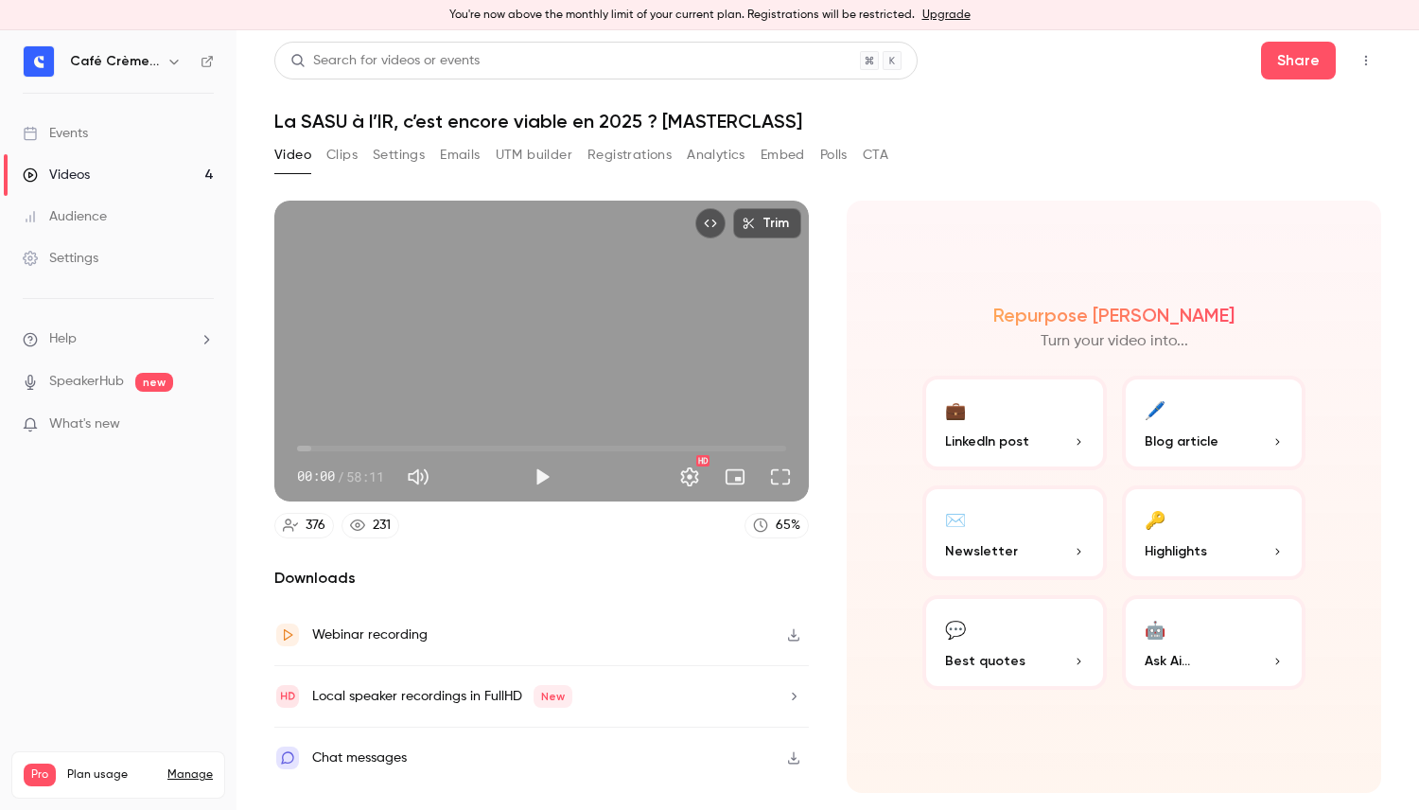
click at [1055, 541] on p "Newsletter" at bounding box center [1014, 551] width 139 height 20
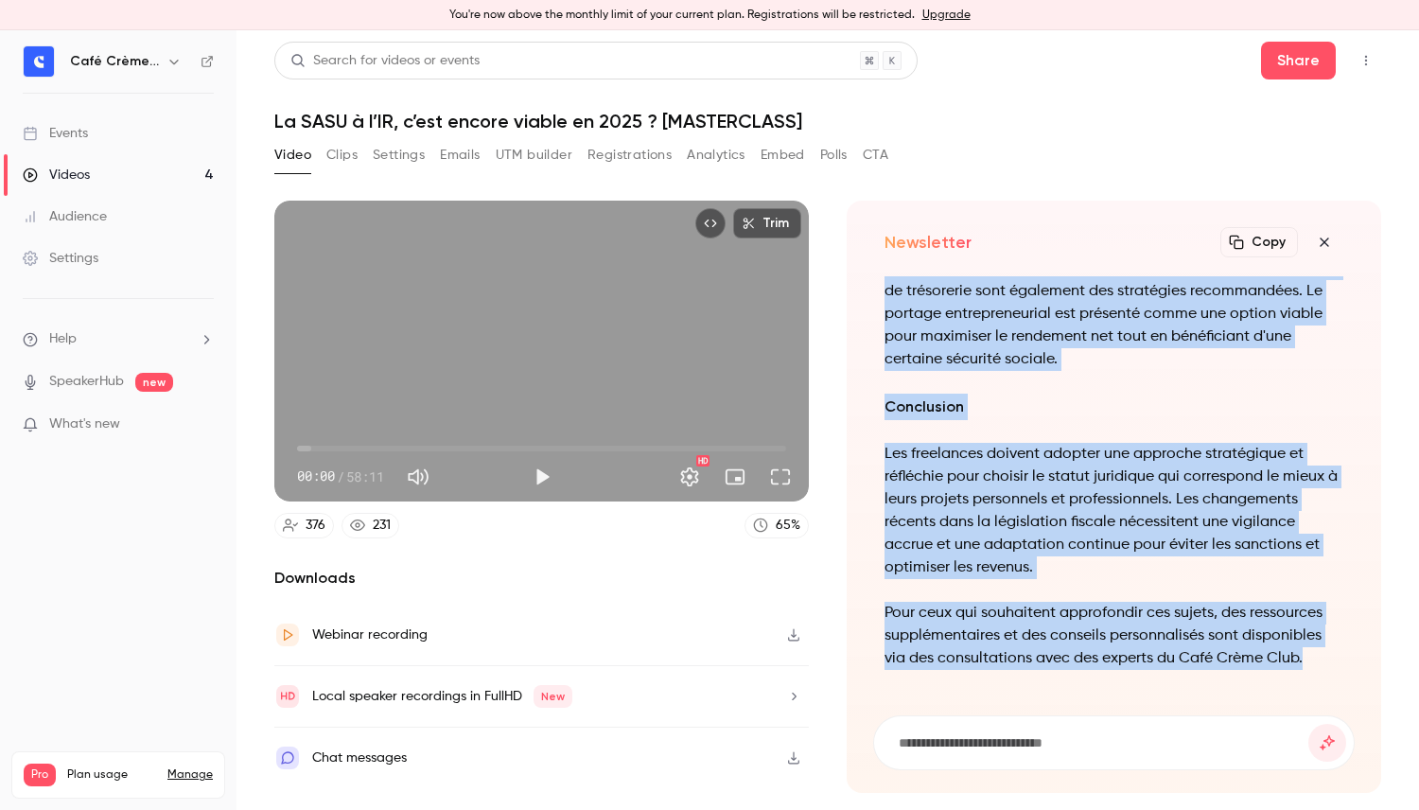
drag, startPoint x: 884, startPoint y: 295, endPoint x: 1357, endPoint y: 663, distance: 600.0
click at [1357, 663] on div "Newsletter Copy Turn your video into... Les Défis Actuels des Freelances en Fra…" at bounding box center [1114, 497] width 534 height 592
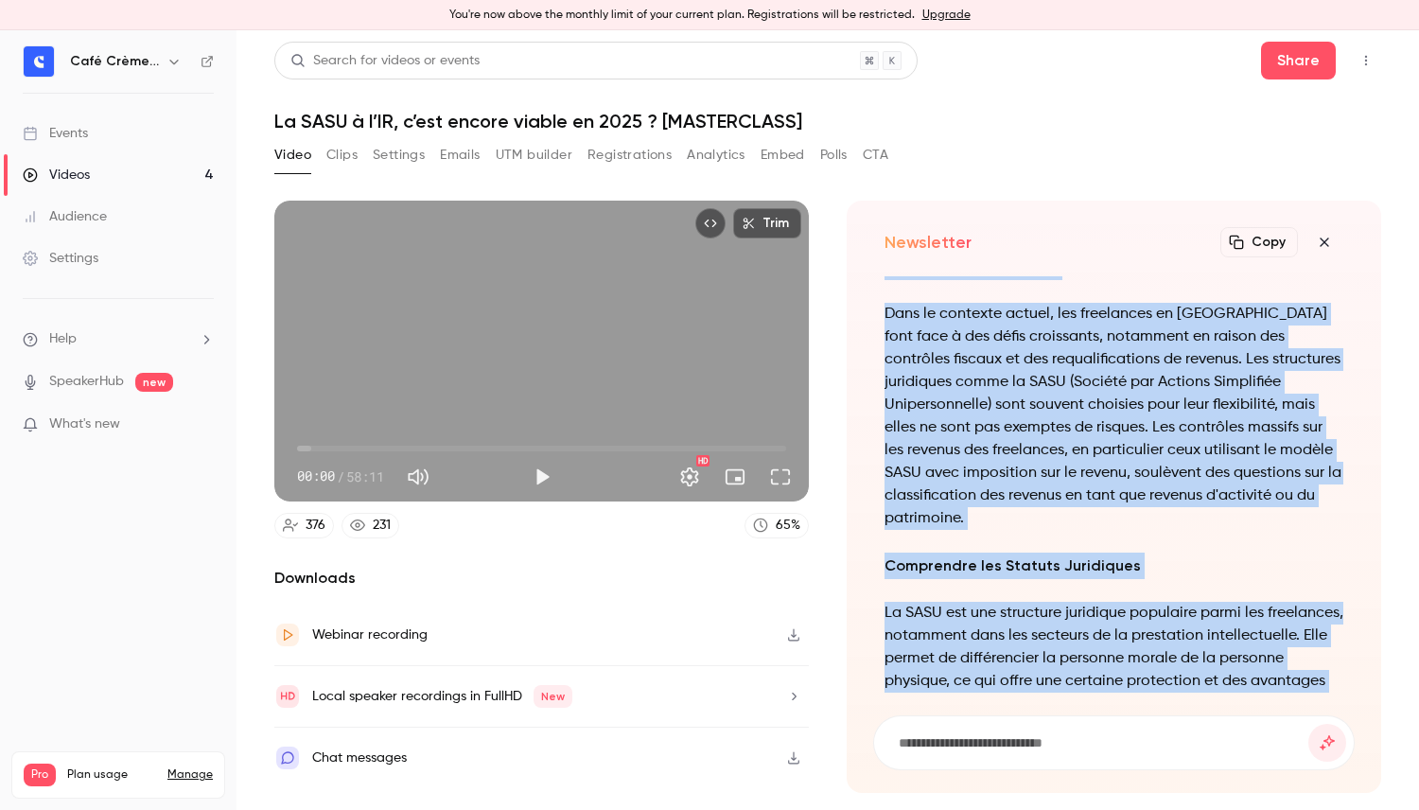
scroll to position [-850, 0]
copy div "Les Défis Actuels des Freelances en France Dans le contexte actuel, les freelan…"
click at [1121, 380] on p "Dans le contexte actuel, les freelances en France font face à des défis croissa…" at bounding box center [1113, 415] width 459 height 227
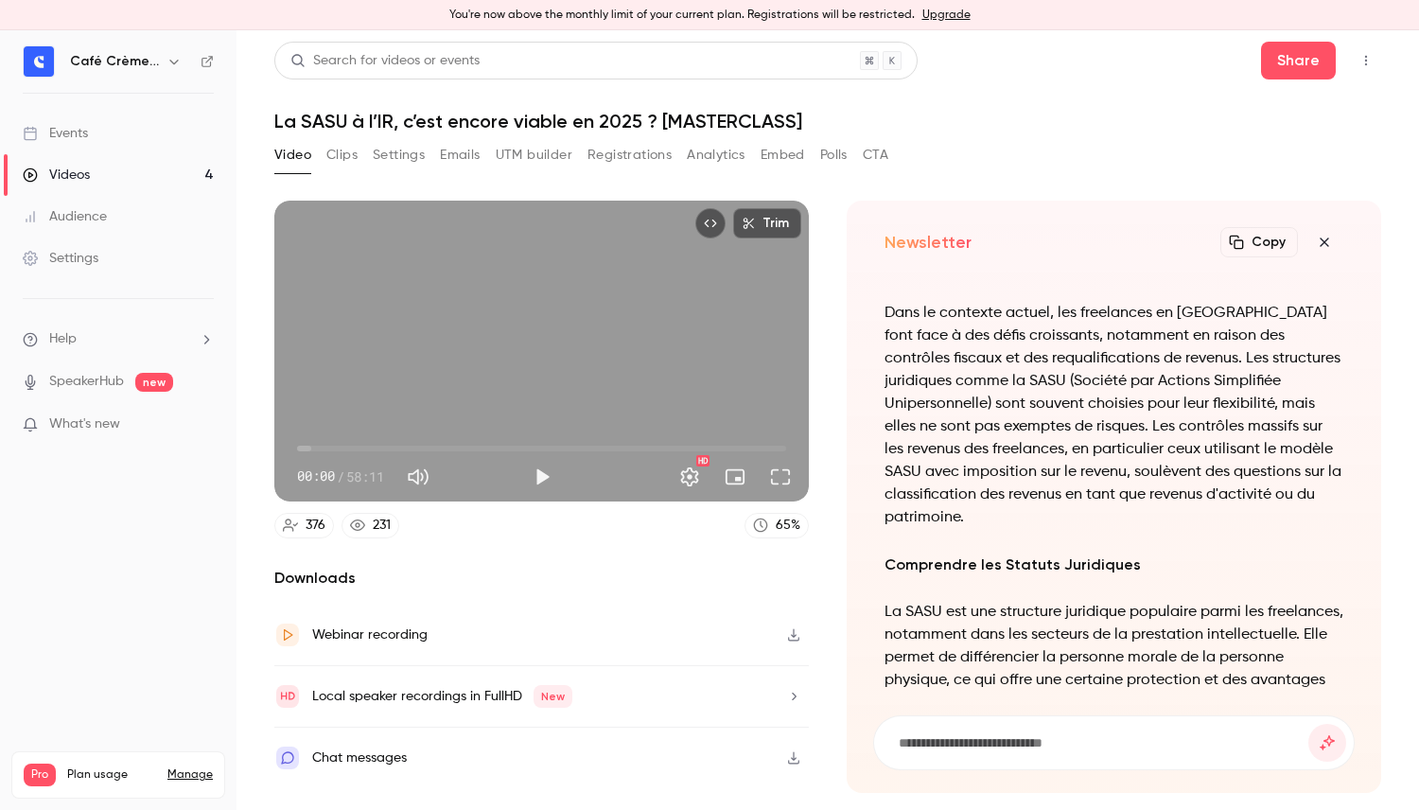
click at [162, 164] on link "Videos 4" at bounding box center [118, 175] width 236 height 42
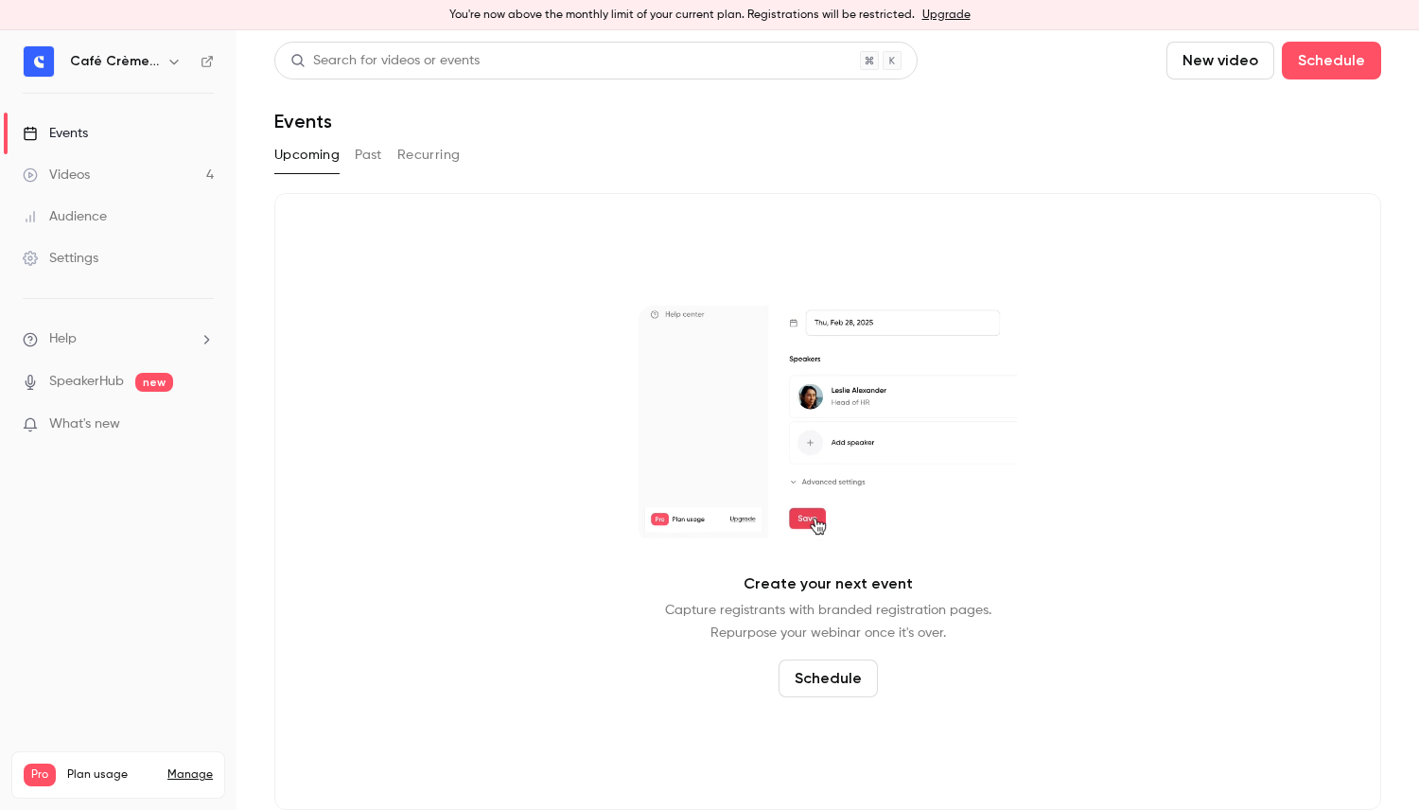
click at [166, 192] on link "Videos 4" at bounding box center [118, 175] width 236 height 42
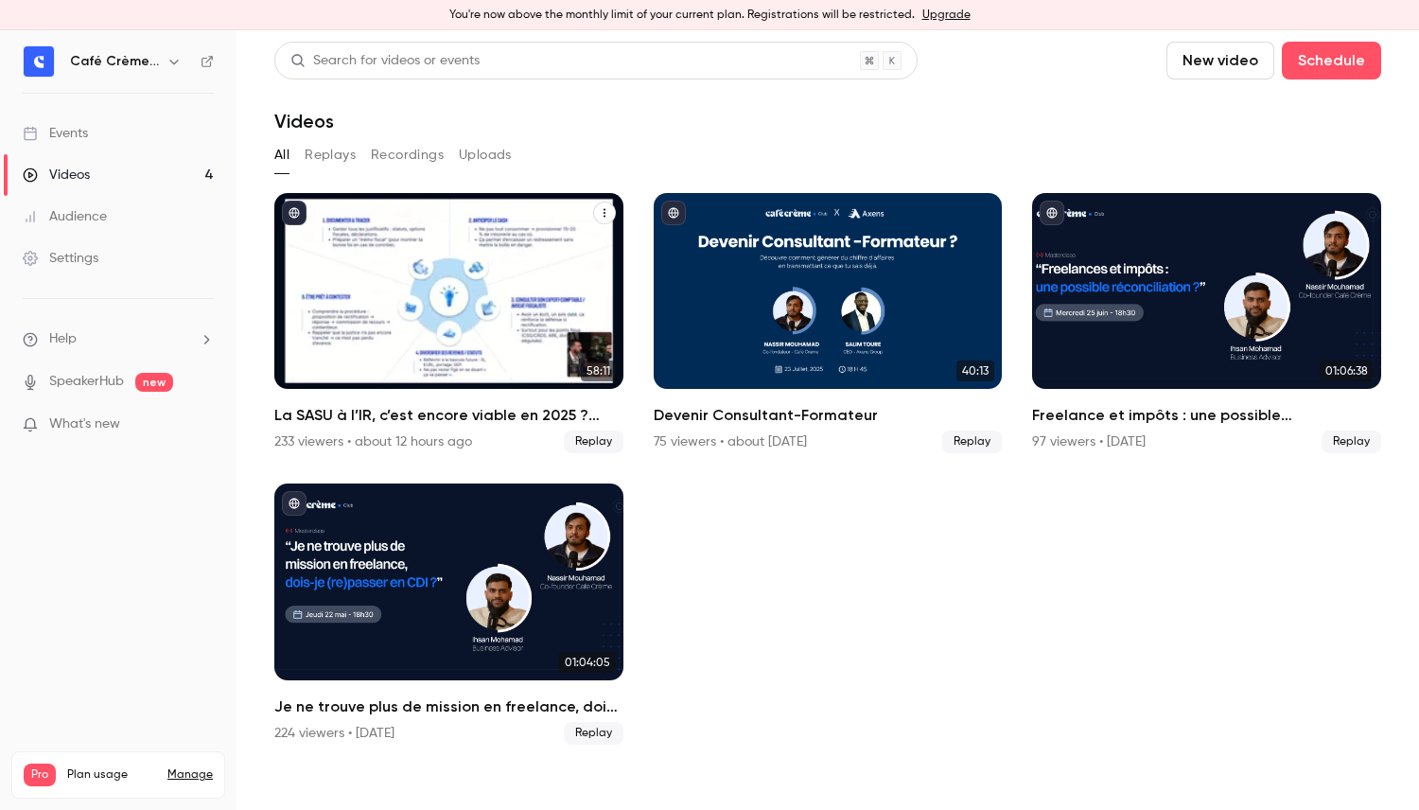
click at [443, 324] on div "La SASU à l’IR, c’est encore viable en 2025 ? [MASTERCLASS]" at bounding box center [448, 291] width 349 height 196
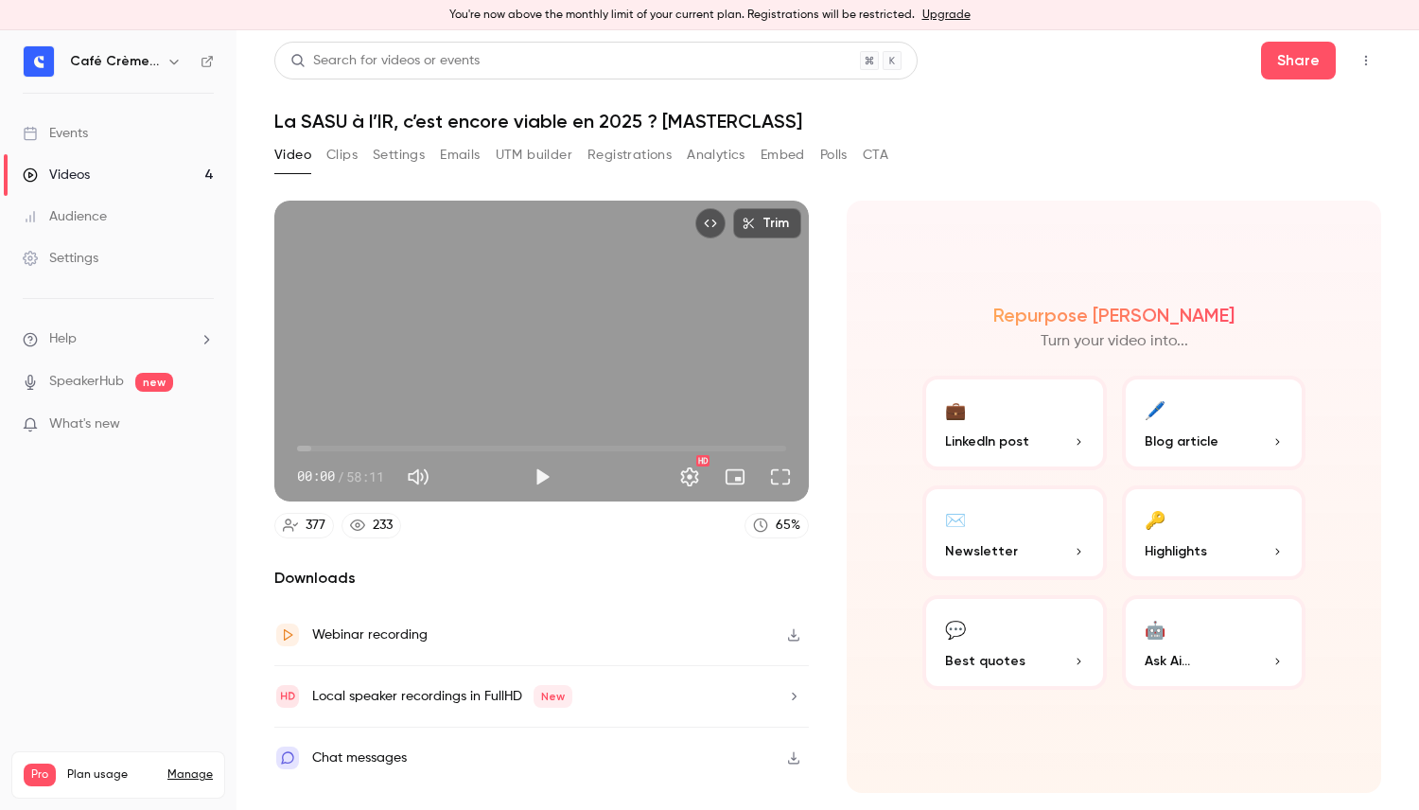
click at [361, 157] on div "Video Clips Settings Emails UTM builder Registrations Analytics Embed Polls CTA" at bounding box center [581, 155] width 614 height 30
click at [346, 152] on button "Clips" at bounding box center [341, 155] width 31 height 30
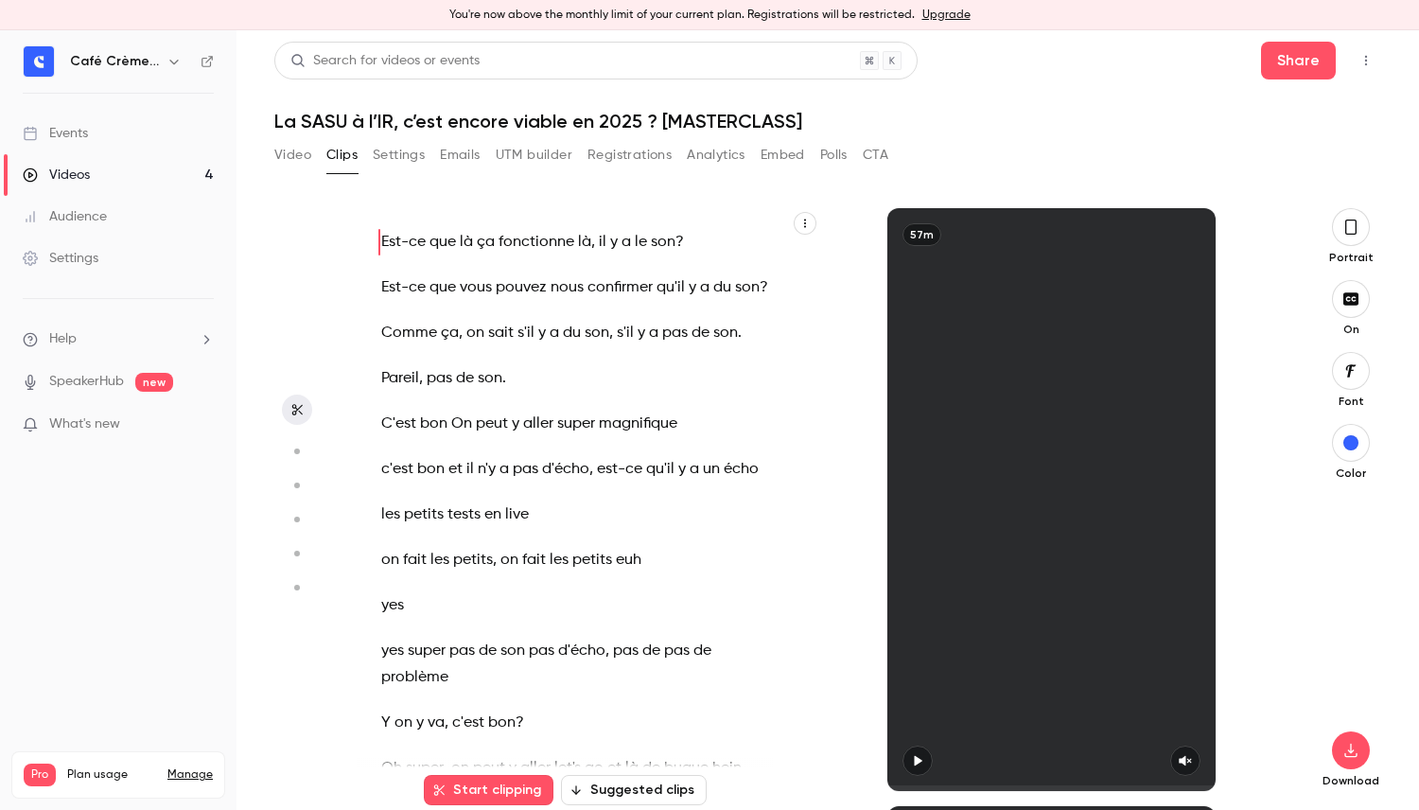
scroll to position [1, 0]
click at [380, 158] on button "Settings" at bounding box center [399, 154] width 52 height 30
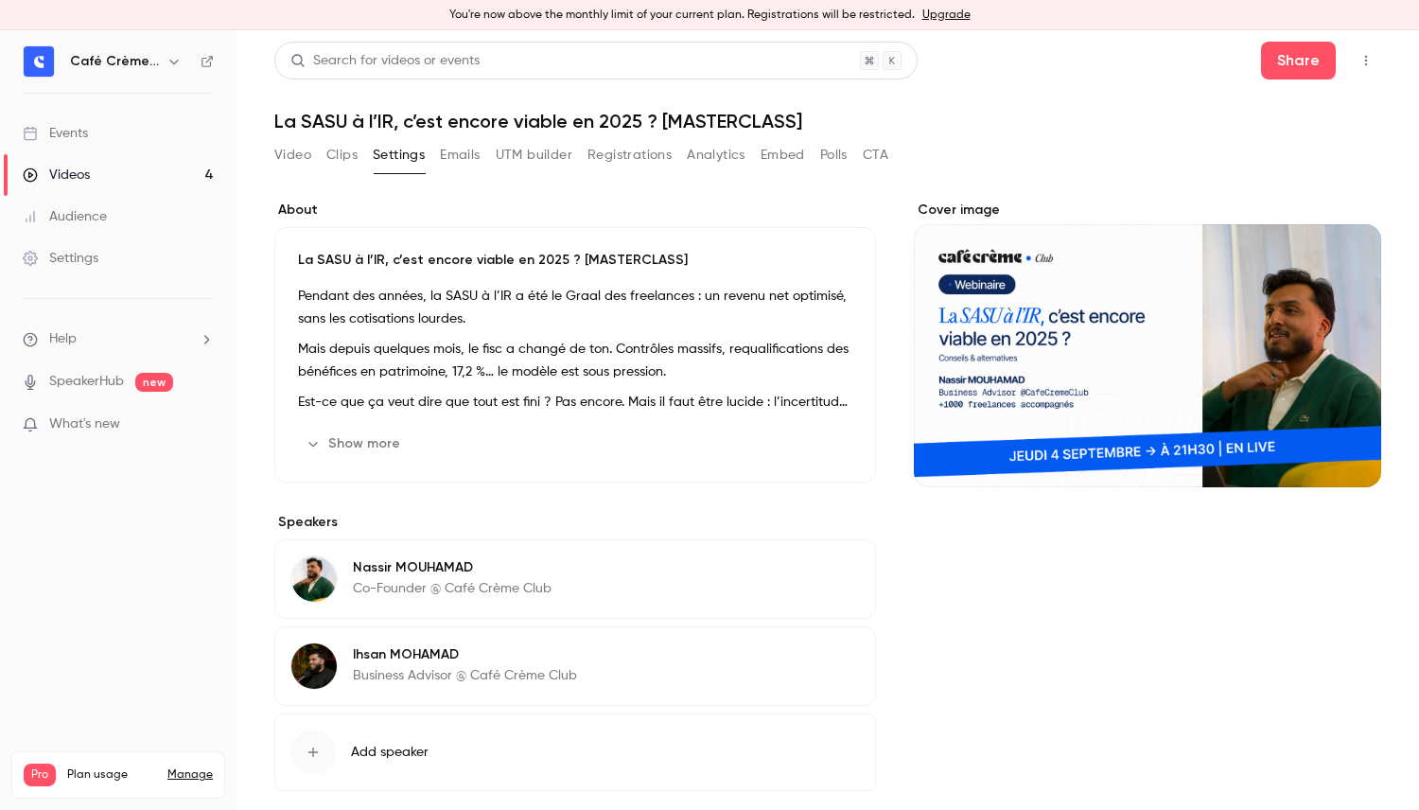
click at [467, 166] on button "Emails" at bounding box center [460, 155] width 40 height 30
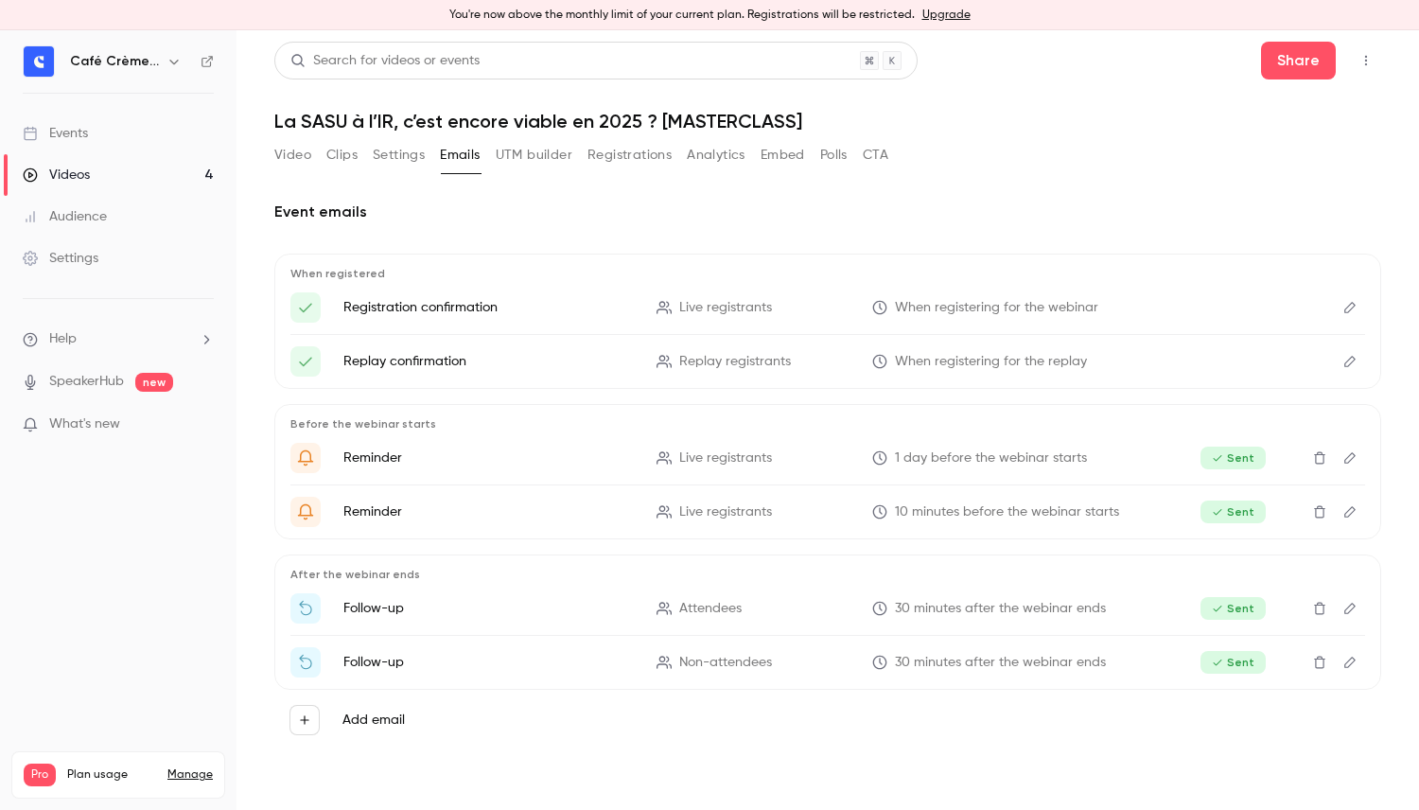
click at [563, 157] on button "UTM builder" at bounding box center [534, 155] width 77 height 30
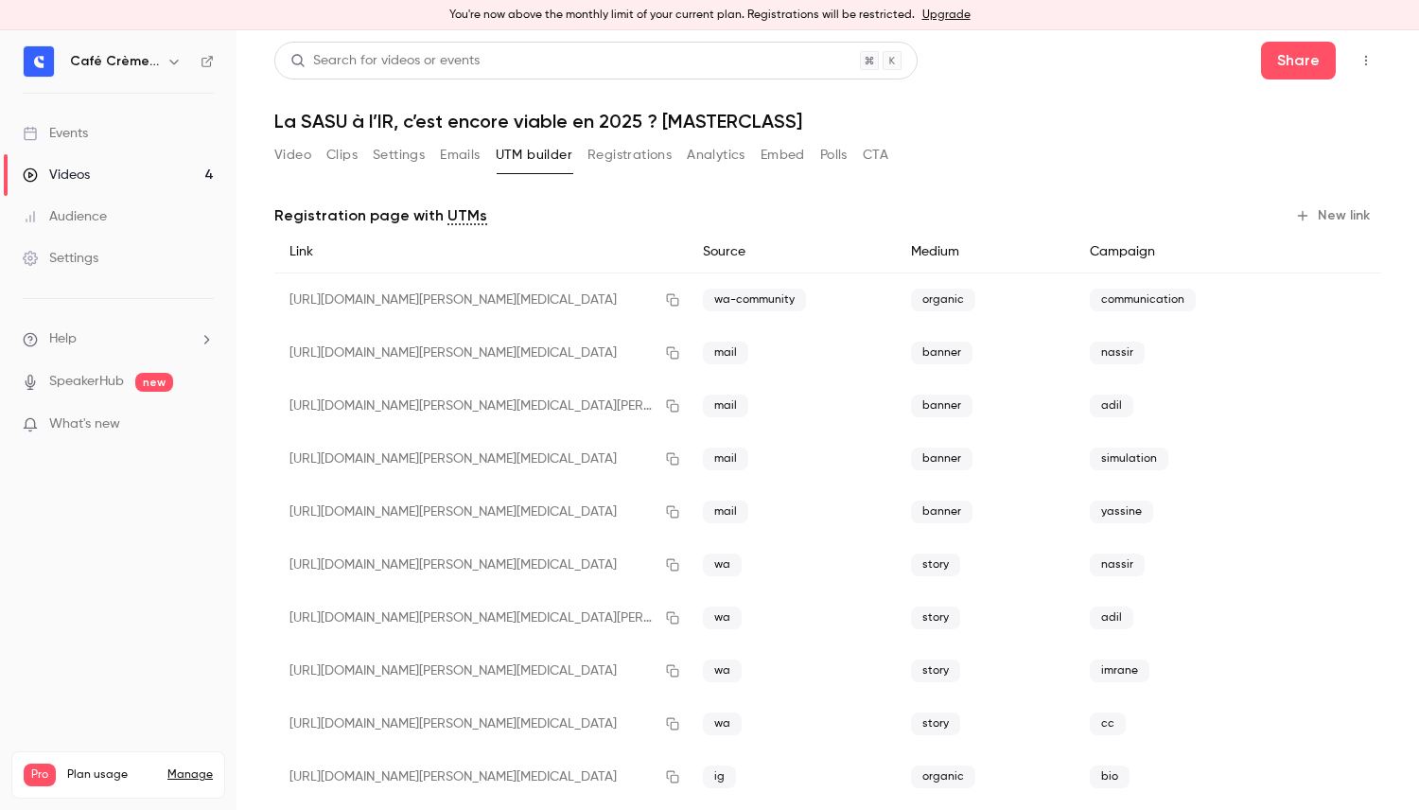
click at [286, 153] on button "Video" at bounding box center [292, 155] width 37 height 30
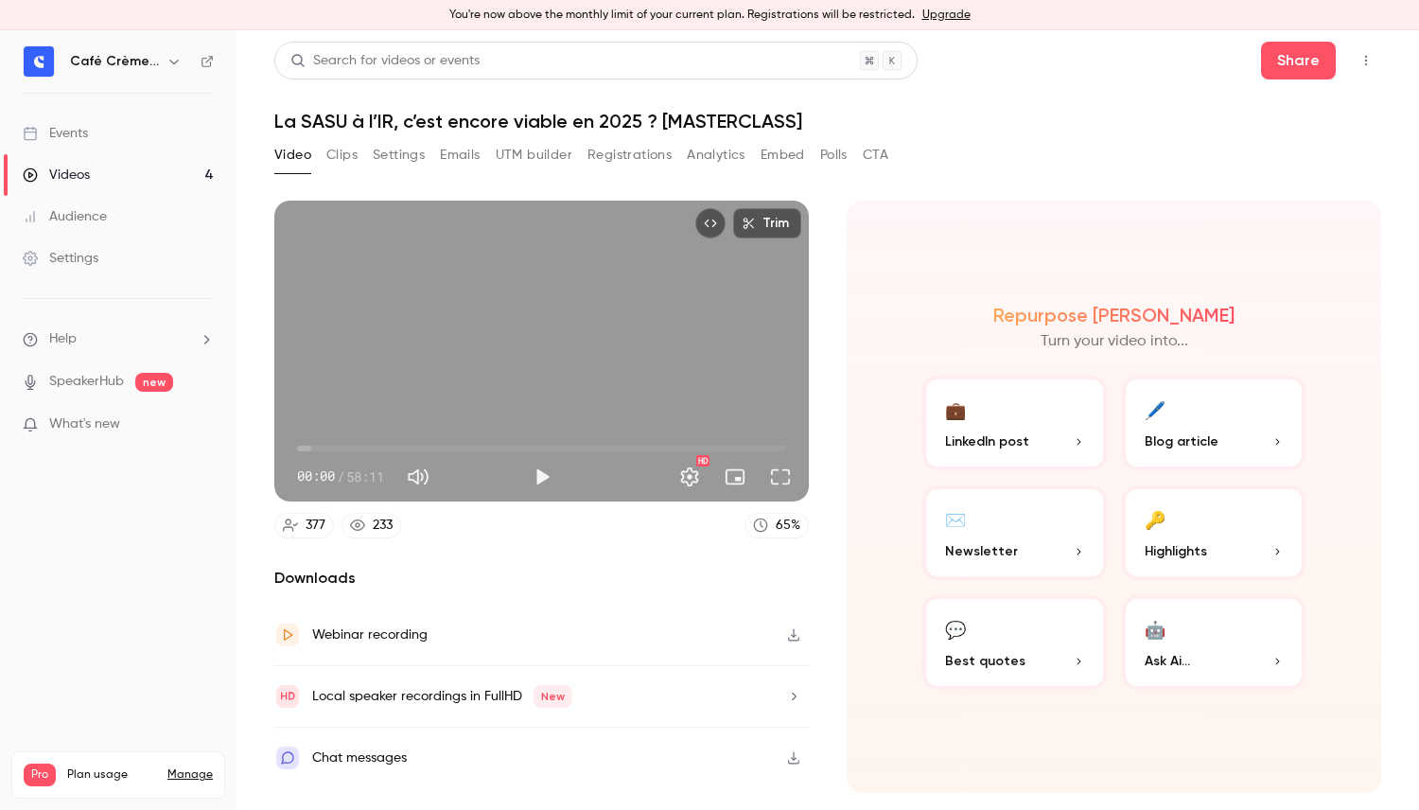
click at [699, 149] on button "Analytics" at bounding box center [716, 155] width 59 height 30
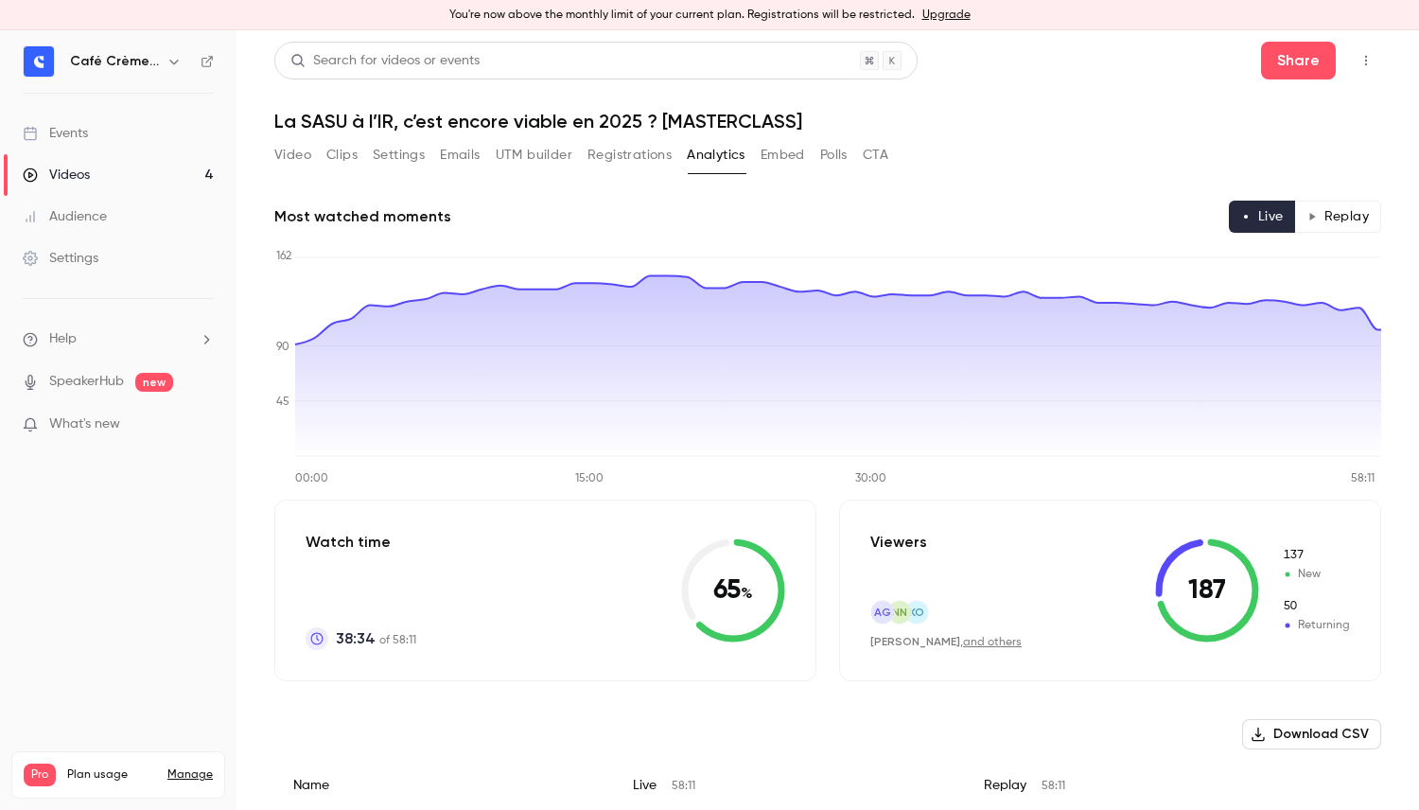
click at [1331, 216] on button "Replay" at bounding box center [1338, 217] width 86 height 32
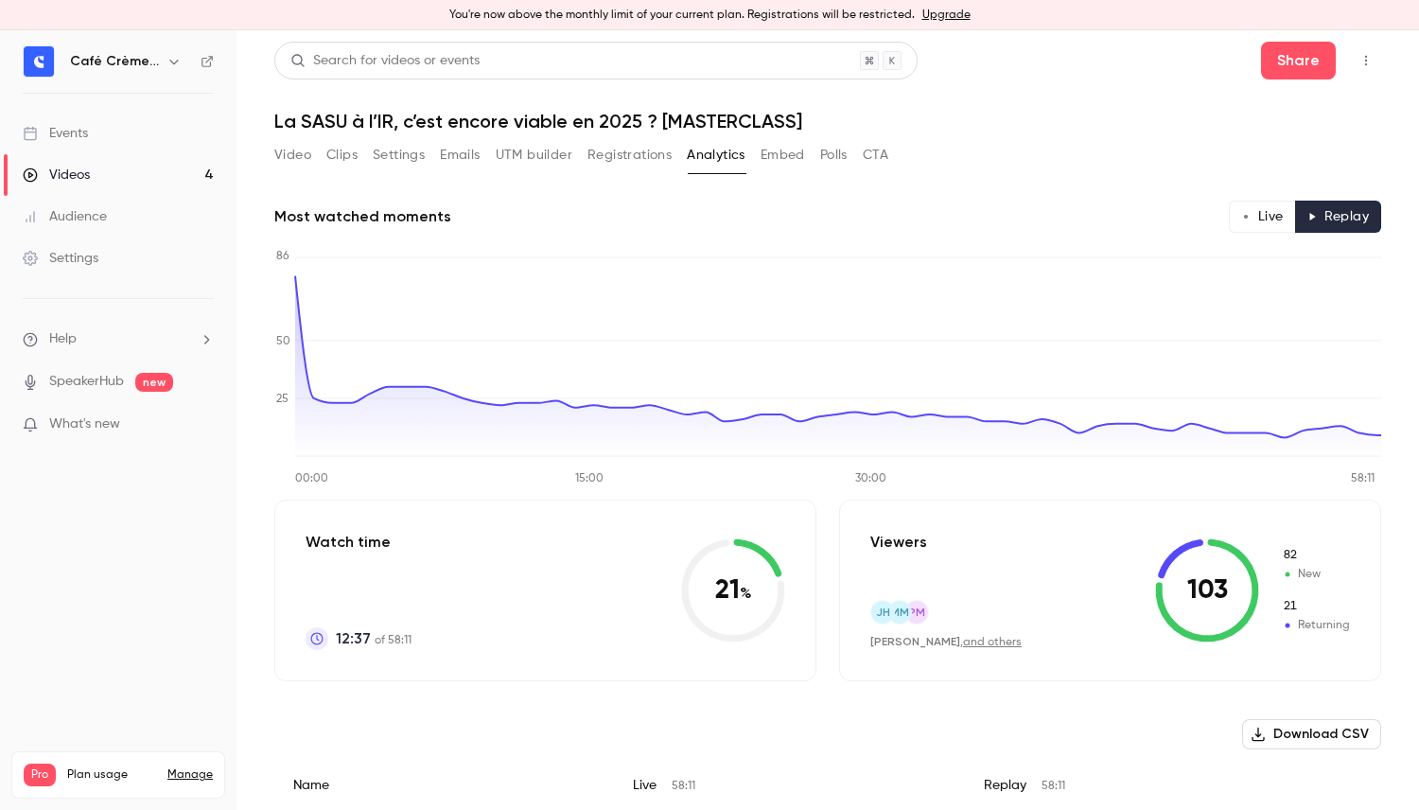
click at [1278, 232] on button "Live" at bounding box center [1262, 217] width 67 height 32
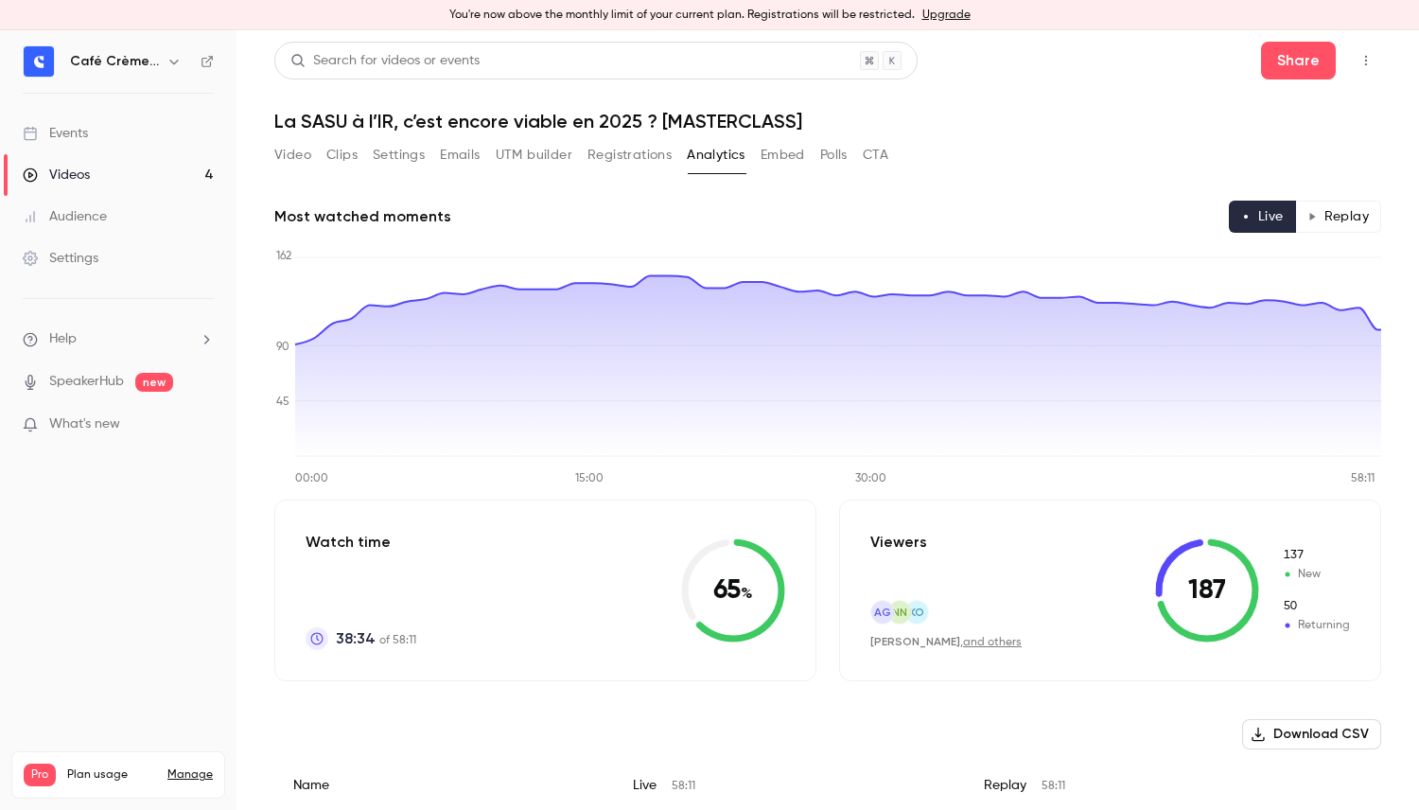
click at [1301, 220] on button "Replay" at bounding box center [1338, 217] width 86 height 32
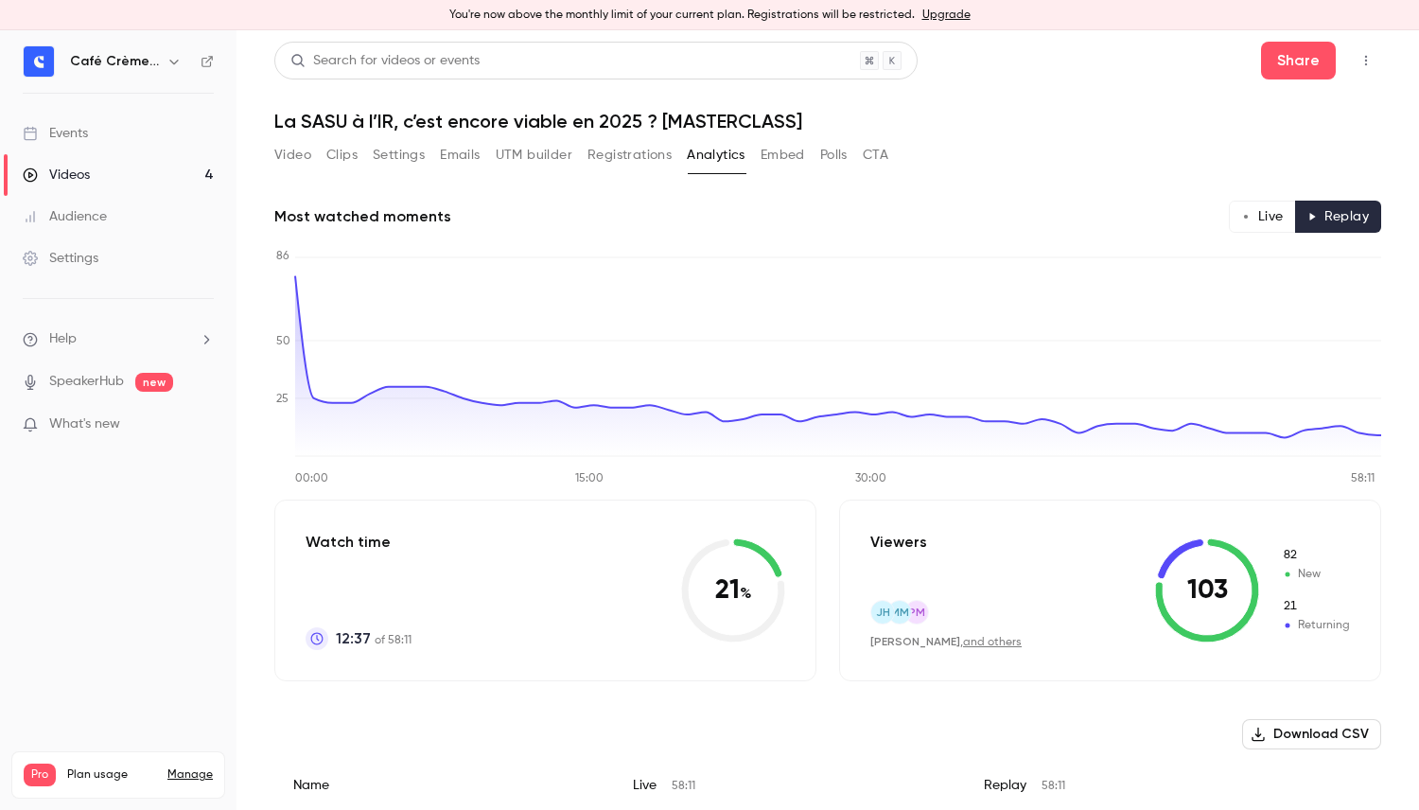
click at [1273, 221] on button "Live" at bounding box center [1262, 217] width 67 height 32
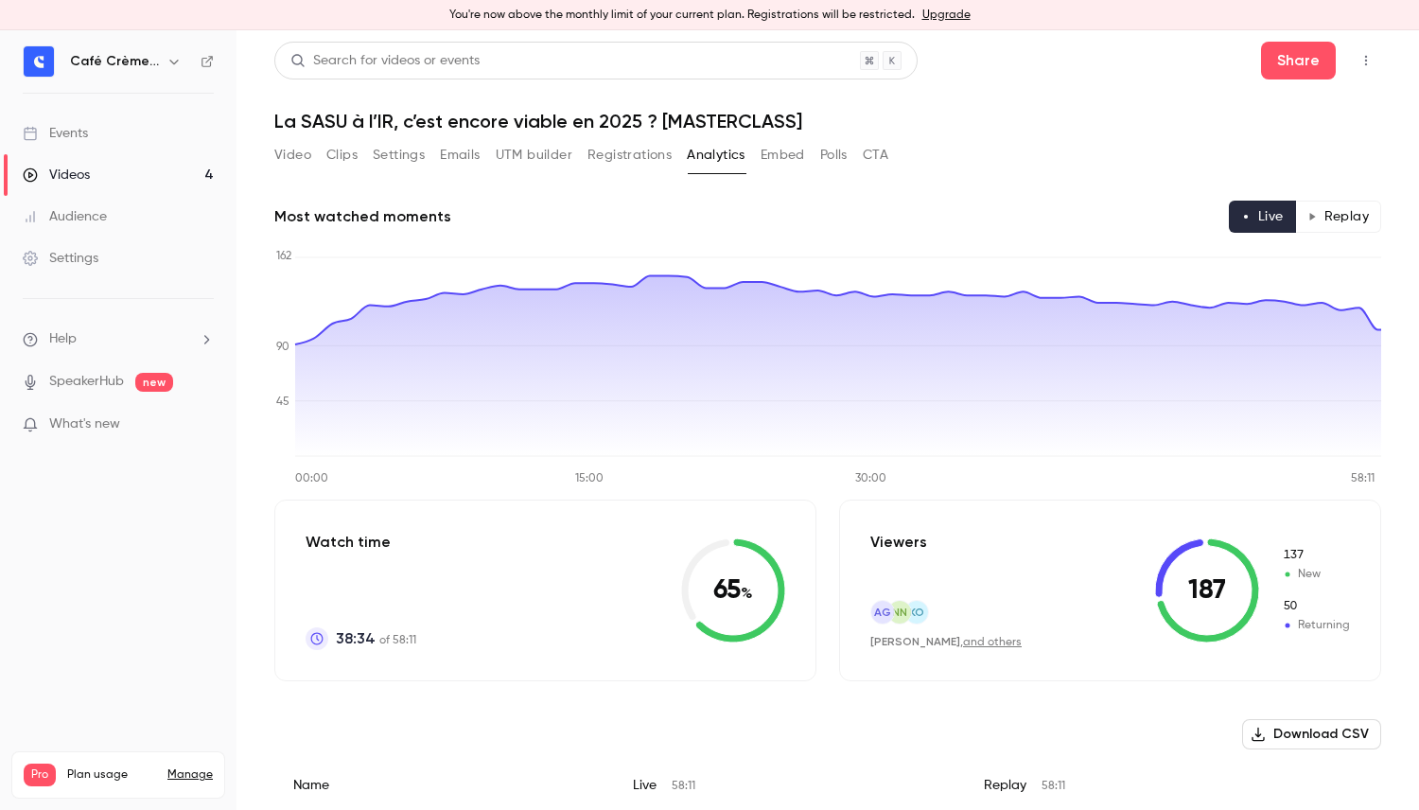
click at [1355, 213] on button "Replay" at bounding box center [1338, 217] width 86 height 32
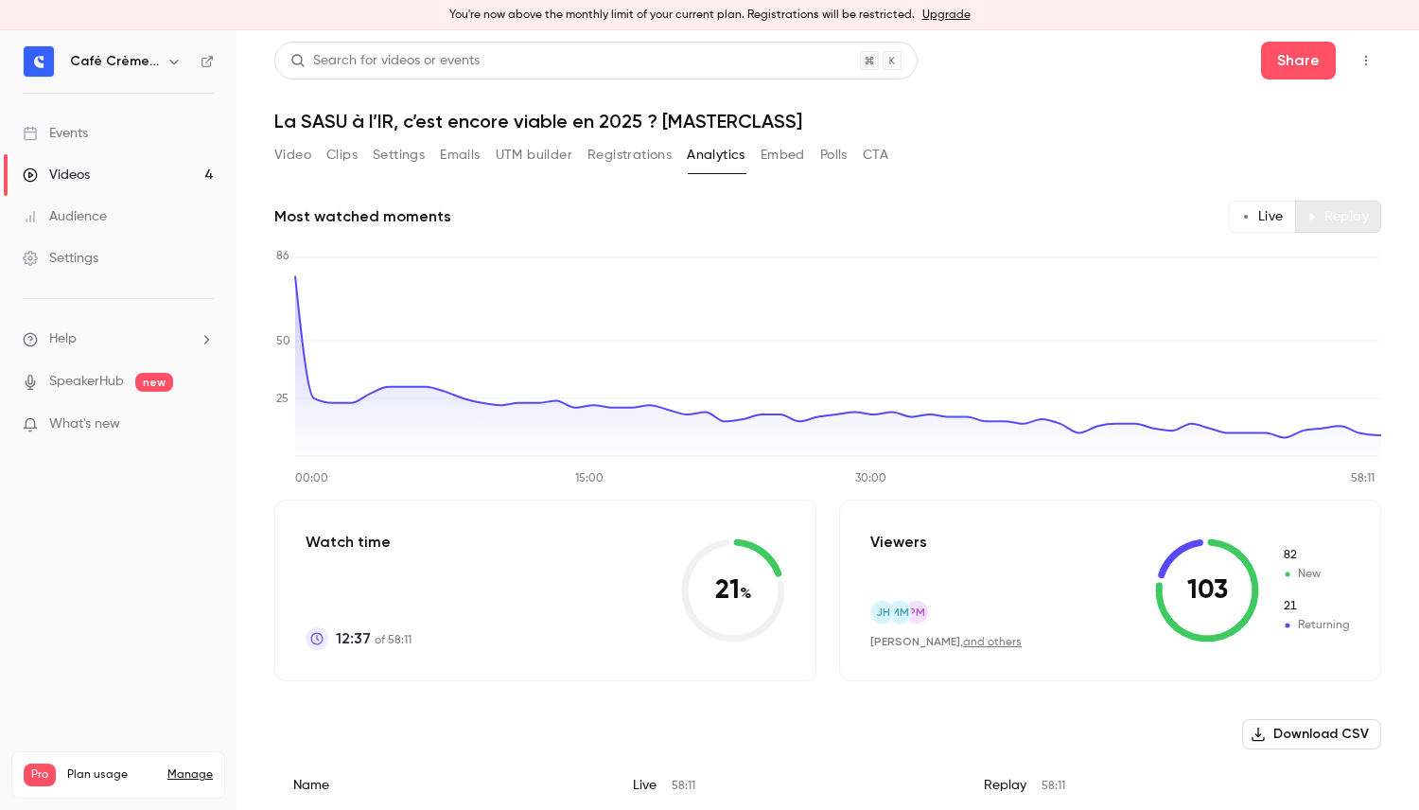
click at [1295, 229] on button "Replay" at bounding box center [1338, 217] width 86 height 32
click at [1270, 228] on button "Live" at bounding box center [1262, 217] width 67 height 32
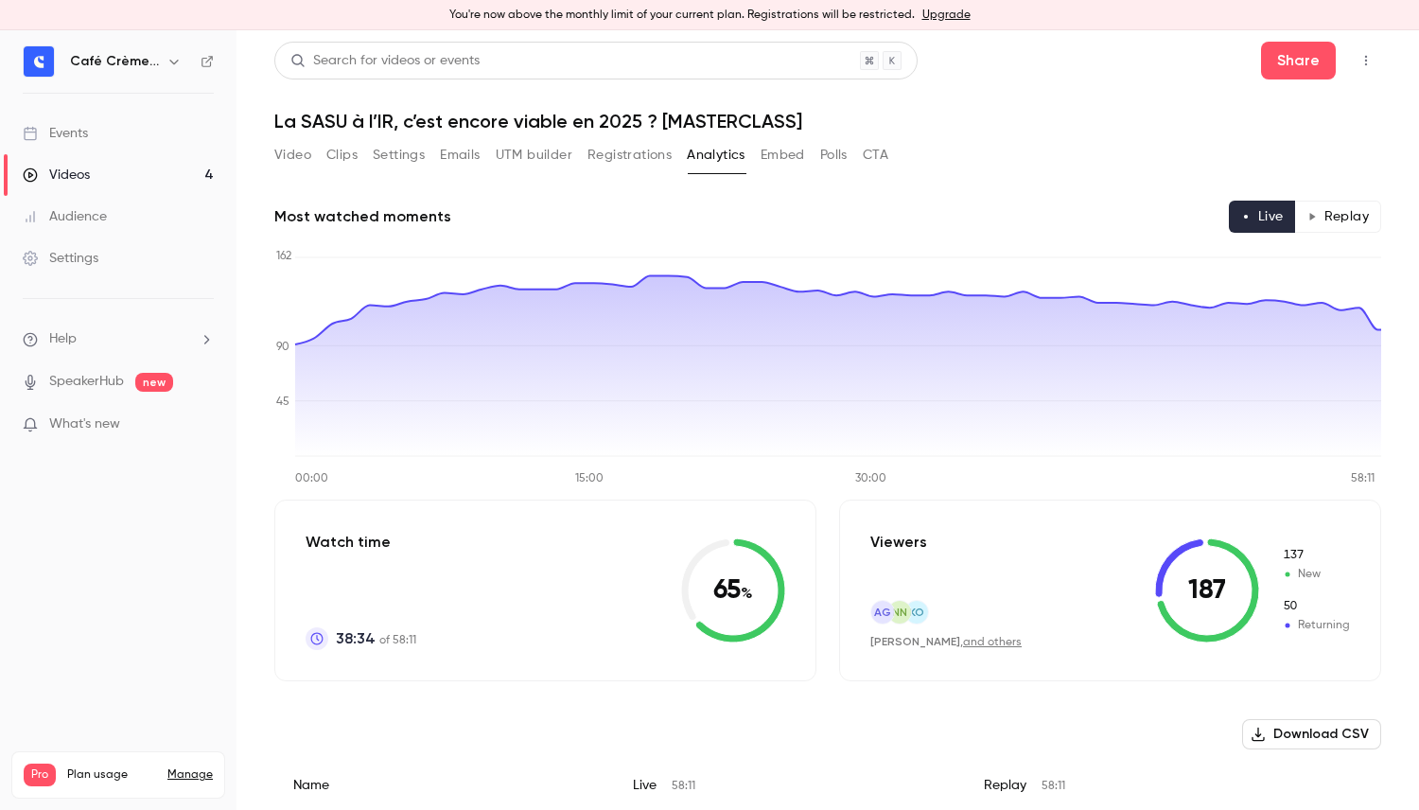
click at [992, 647] on link "and others" at bounding box center [992, 642] width 59 height 11
